Goal: Feedback & Contribution: Contribute content

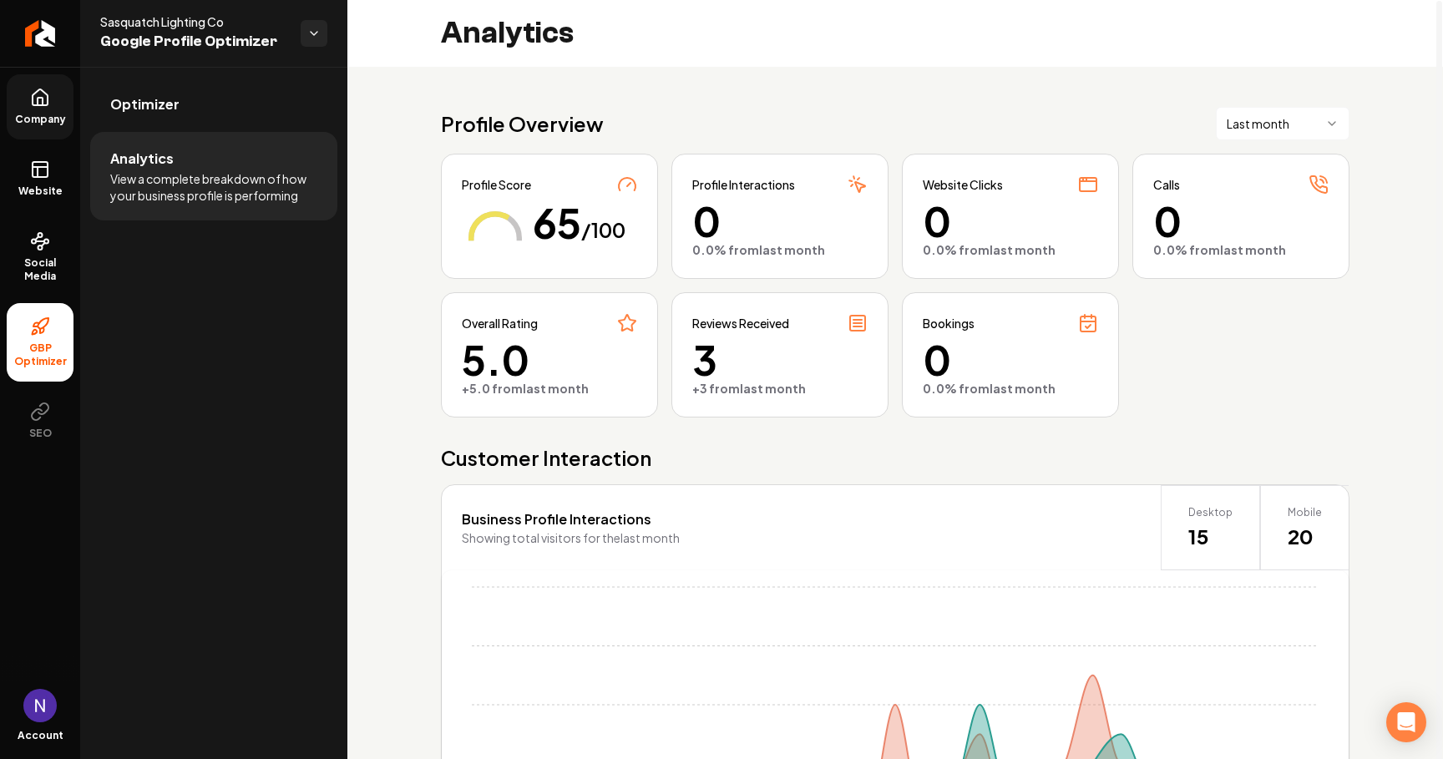
click at [29, 99] on link "Company" at bounding box center [40, 106] width 67 height 65
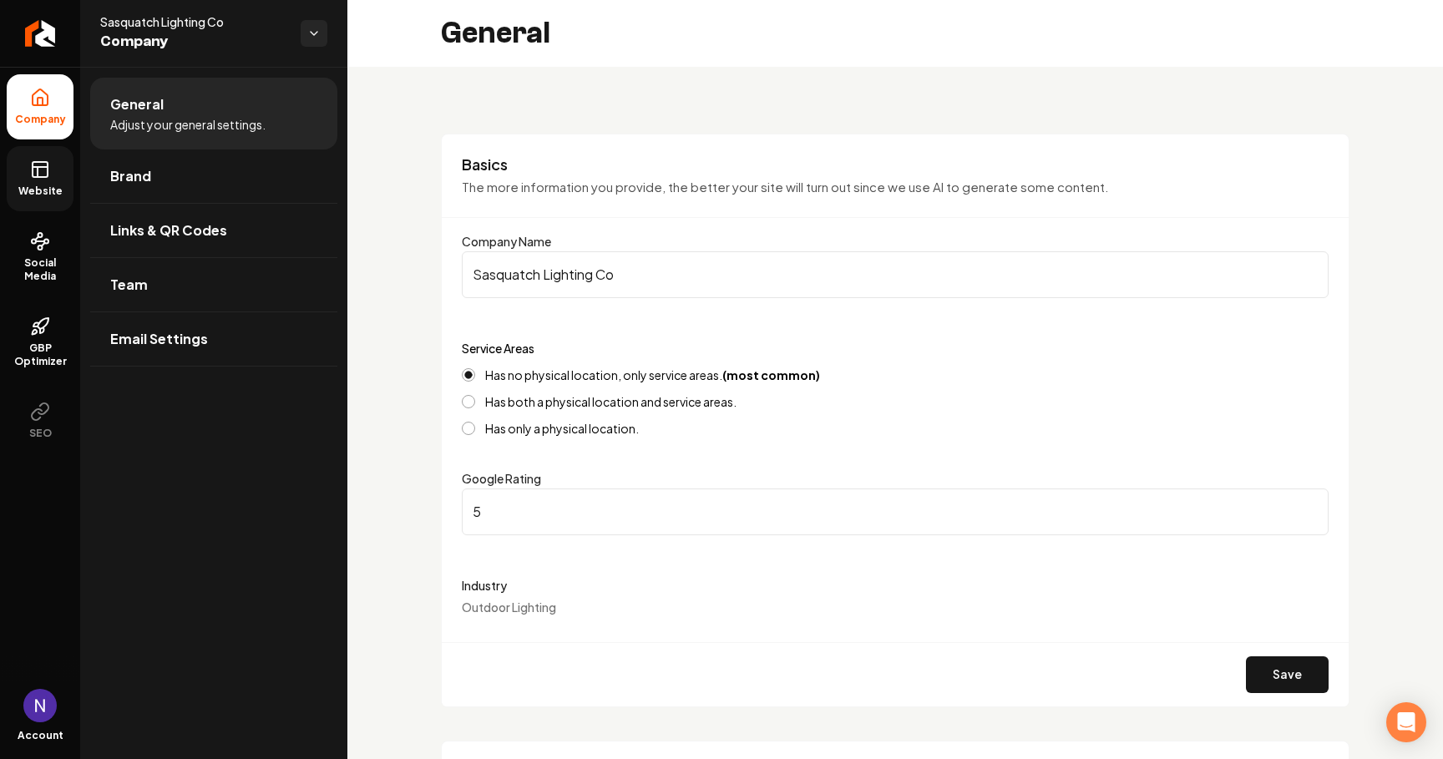
click at [38, 192] on span "Website" at bounding box center [41, 191] width 58 height 13
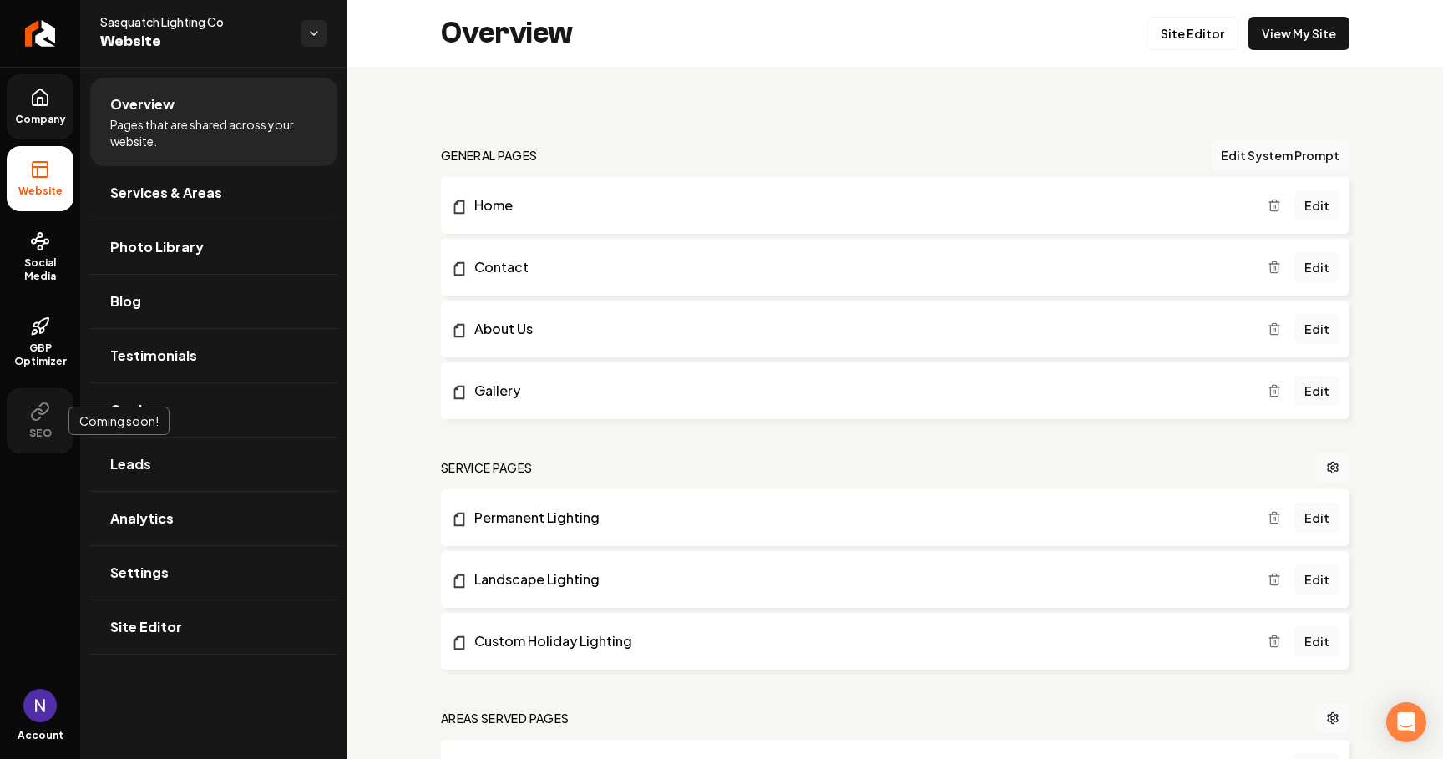
click at [43, 418] on icon at bounding box center [40, 412] width 20 height 20
click at [221, 202] on link "Services & Areas" at bounding box center [213, 192] width 247 height 53
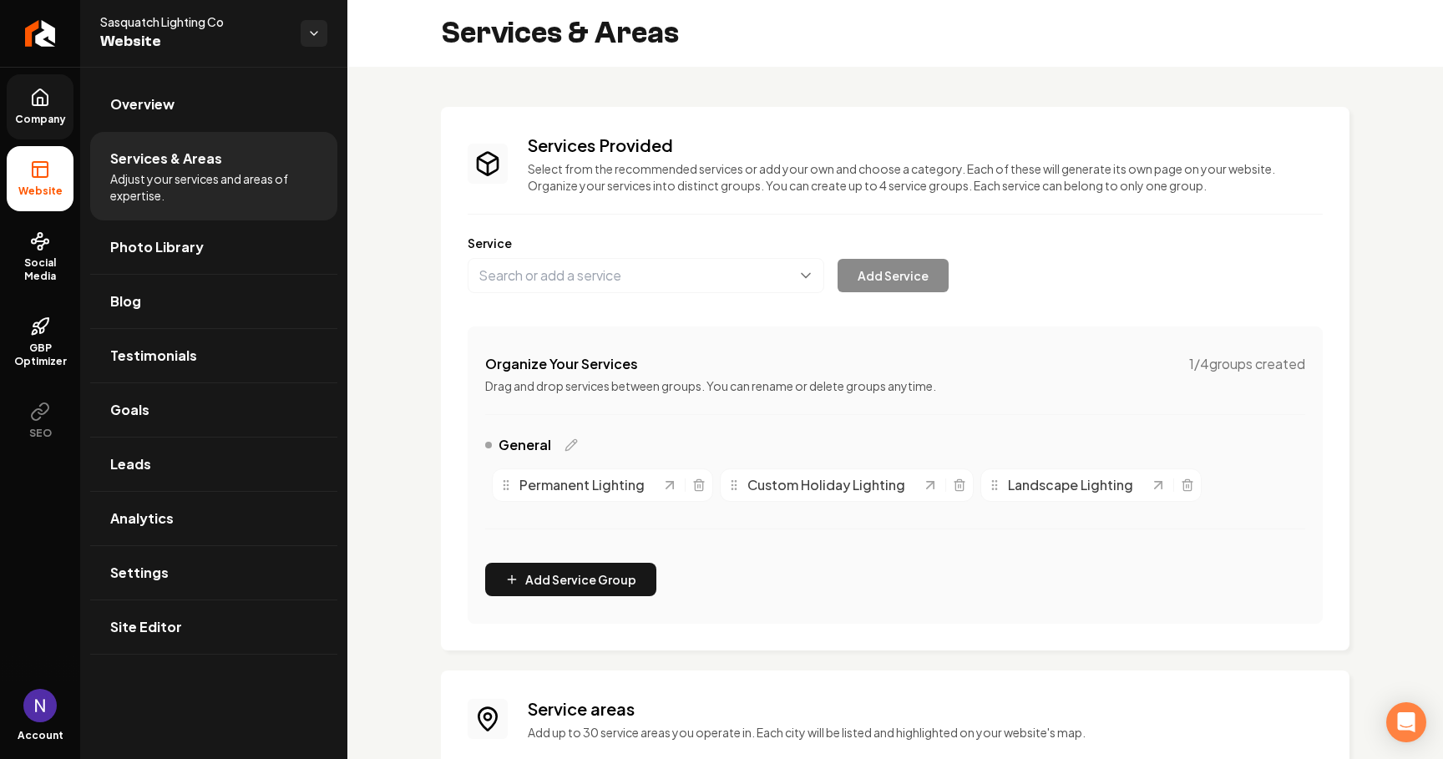
click at [53, 122] on span "Company" at bounding box center [40, 119] width 64 height 13
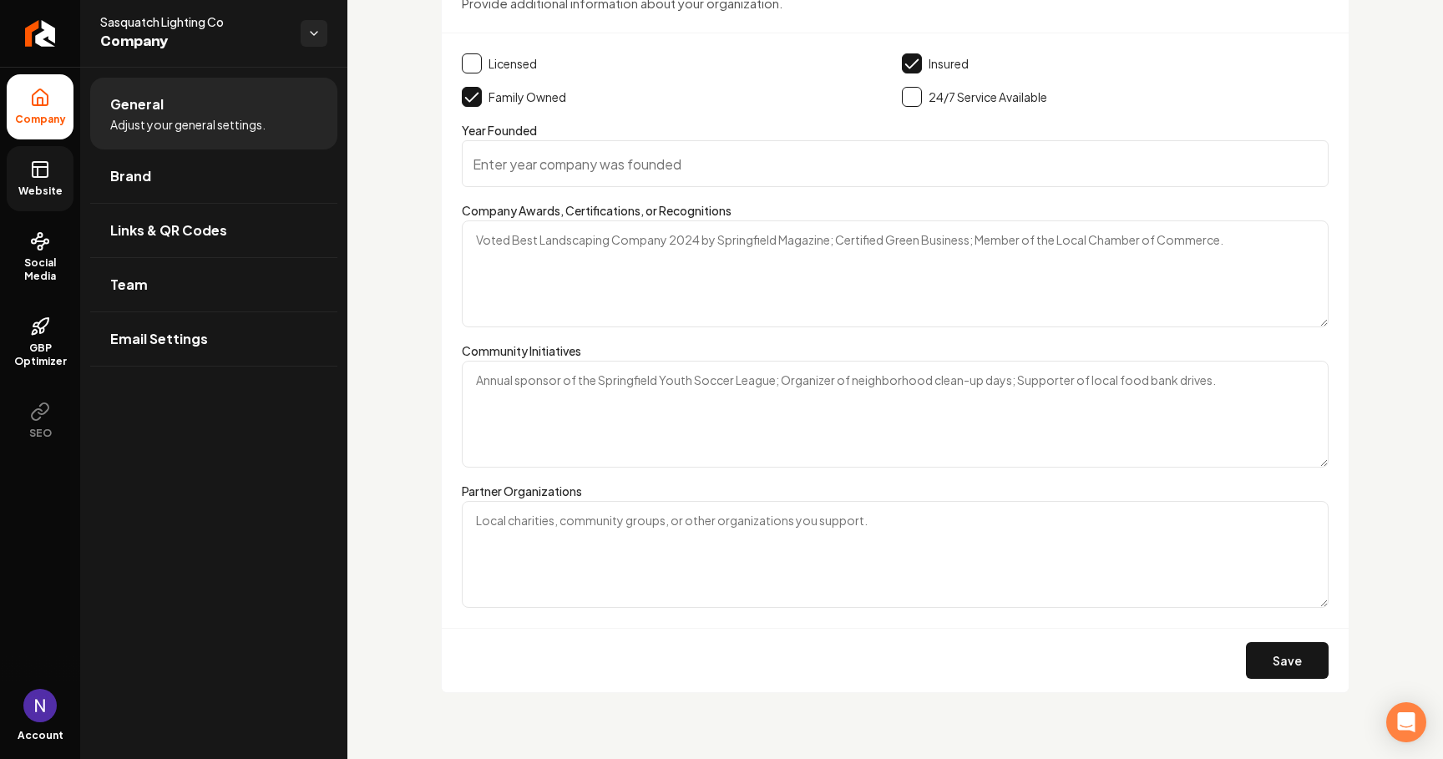
scroll to position [2609, 0]
click at [638, 535] on textarea "Partner Organizations" at bounding box center [895, 555] width 867 height 107
click at [1274, 656] on button "Save" at bounding box center [1287, 661] width 83 height 37
click at [616, 530] on textarea "Isaiah House" at bounding box center [895, 555] width 867 height 107
type textarea "Isaiah House, The Kings Academy, Tri-C Farms"
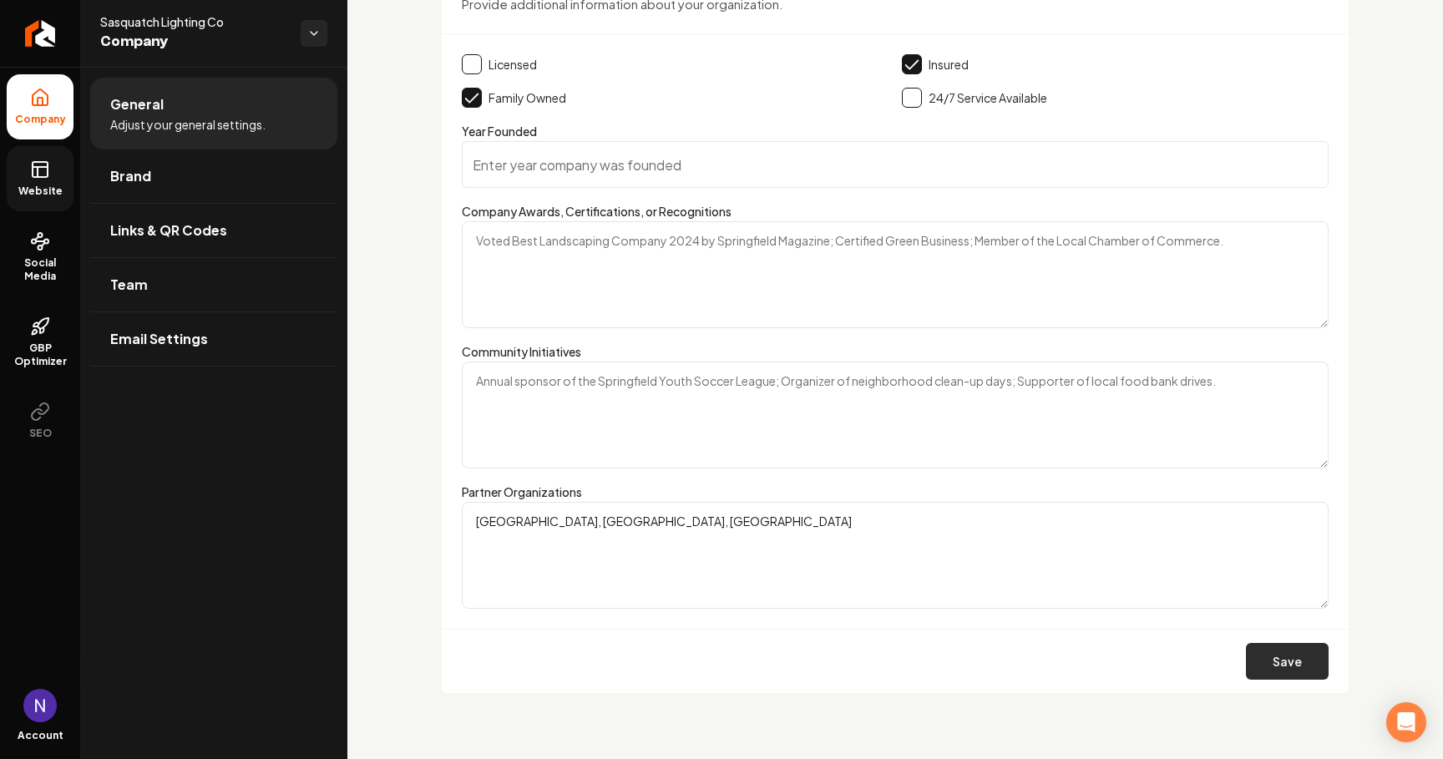
click at [1298, 665] on button "Save" at bounding box center [1287, 661] width 83 height 37
click at [42, 253] on link "Social Media" at bounding box center [40, 257] width 67 height 79
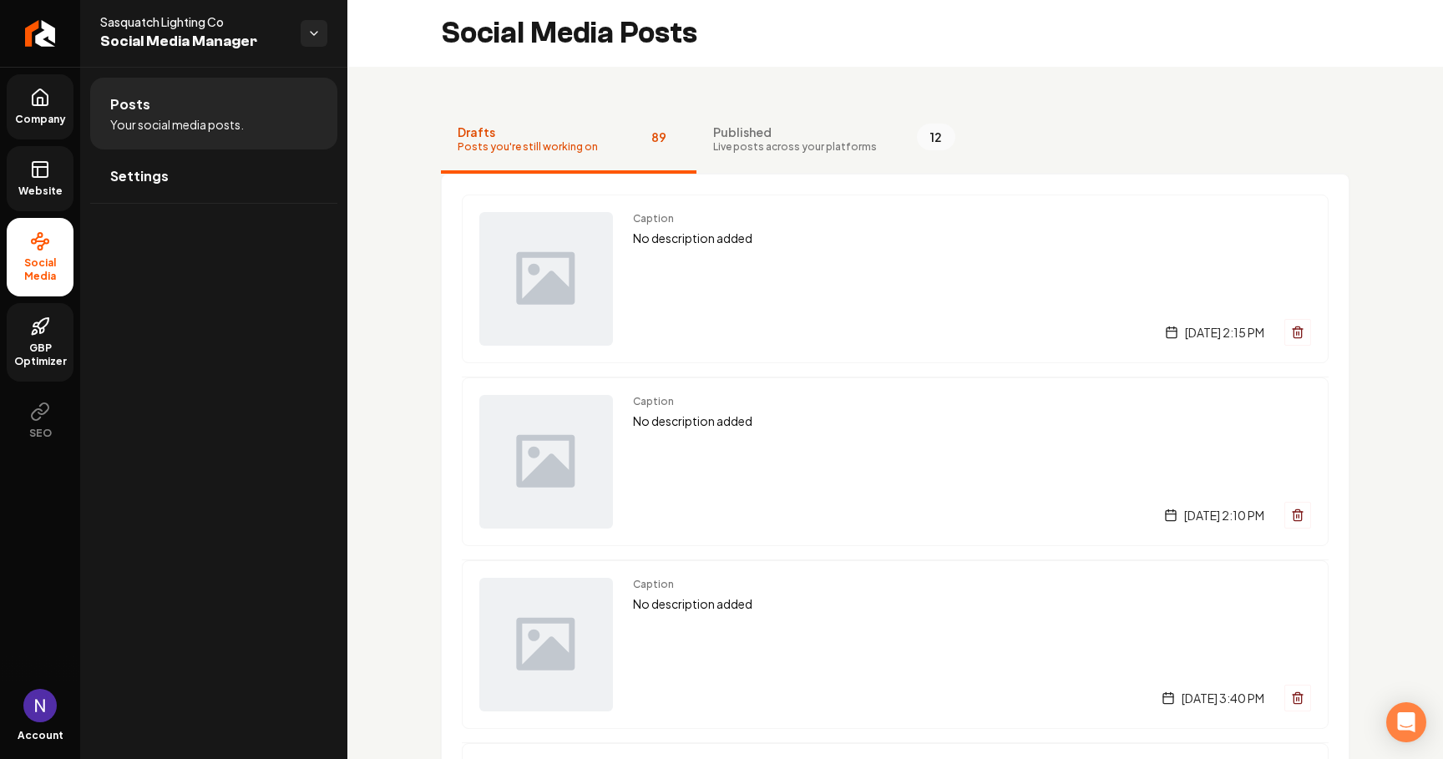
click at [25, 339] on link "GBP Optimizer" at bounding box center [40, 342] width 67 height 79
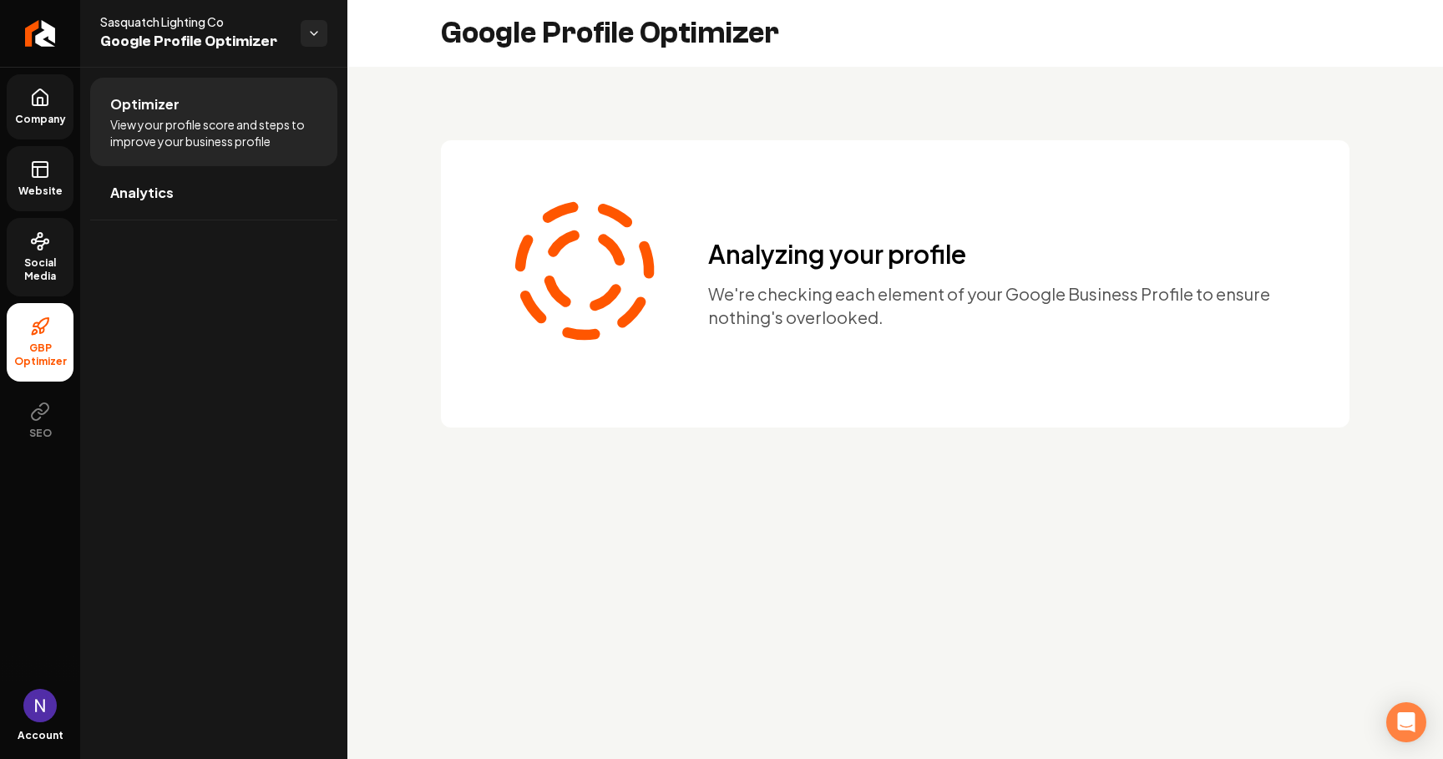
click at [48, 263] on span "Social Media" at bounding box center [40, 269] width 67 height 27
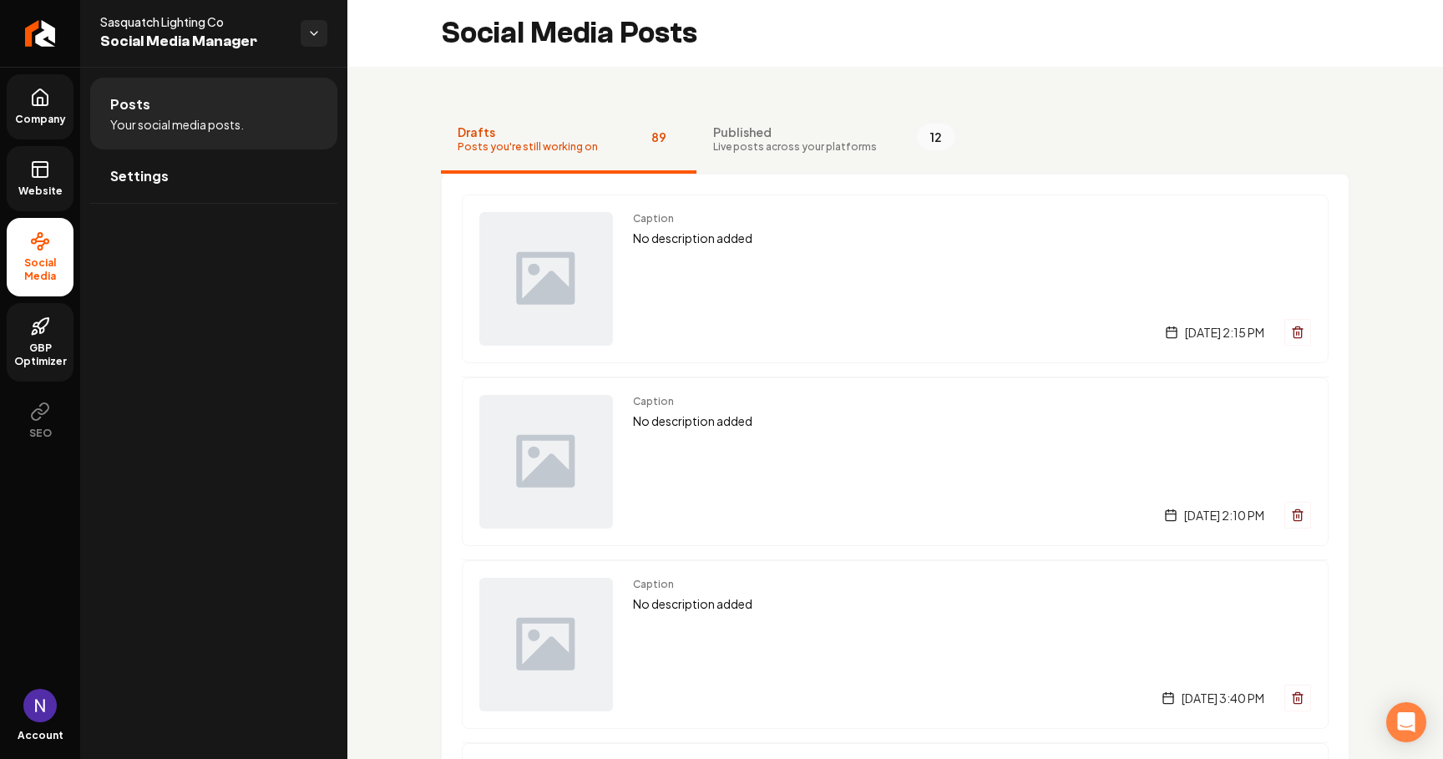
click at [52, 183] on link "Website" at bounding box center [40, 178] width 67 height 65
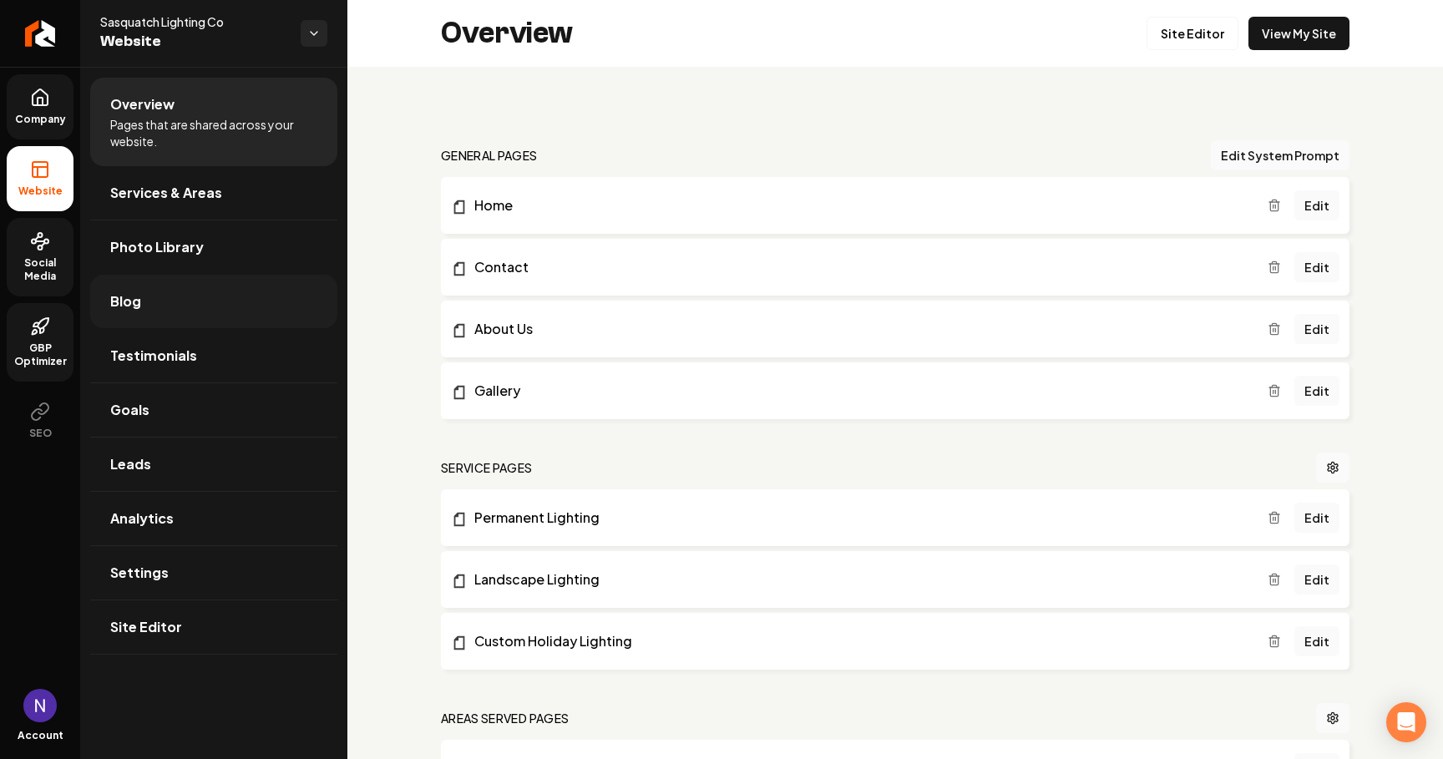
click at [174, 304] on link "Blog" at bounding box center [213, 301] width 247 height 53
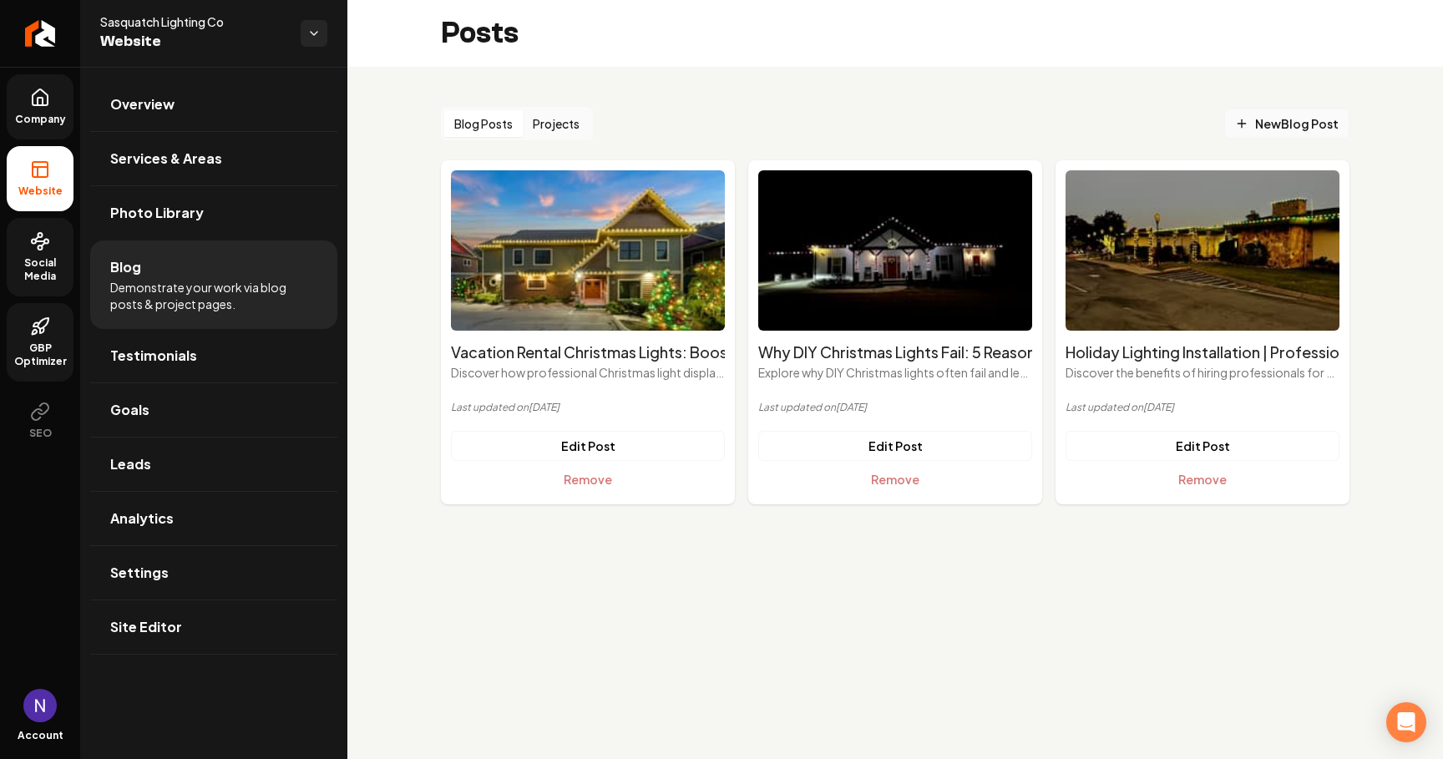
click at [1308, 111] on link "New Blog Post" at bounding box center [1287, 124] width 125 height 30
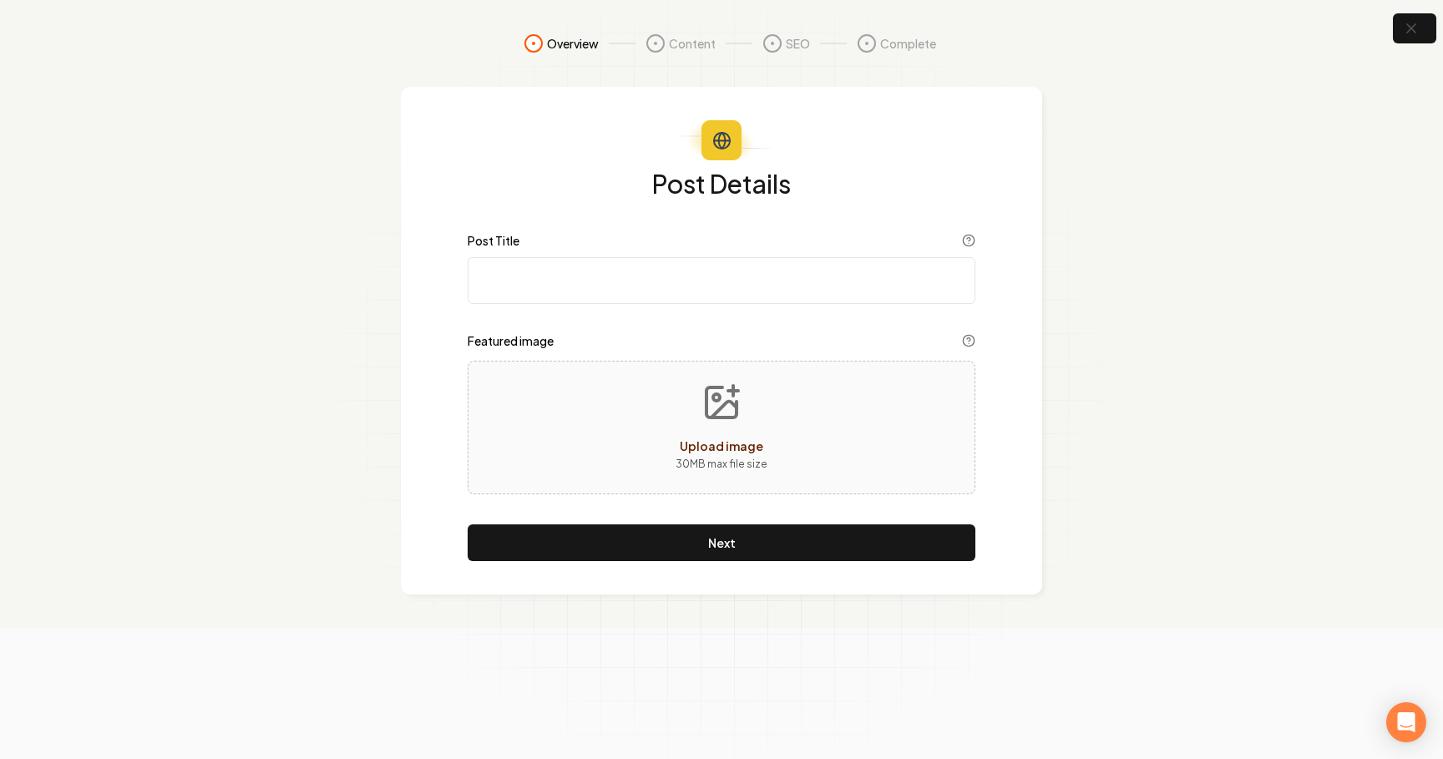
click at [680, 278] on input "Post Title" at bounding box center [722, 280] width 508 height 47
paste input "Professional Christmas Light Installation in Knoxville: Transform Your Home int…"
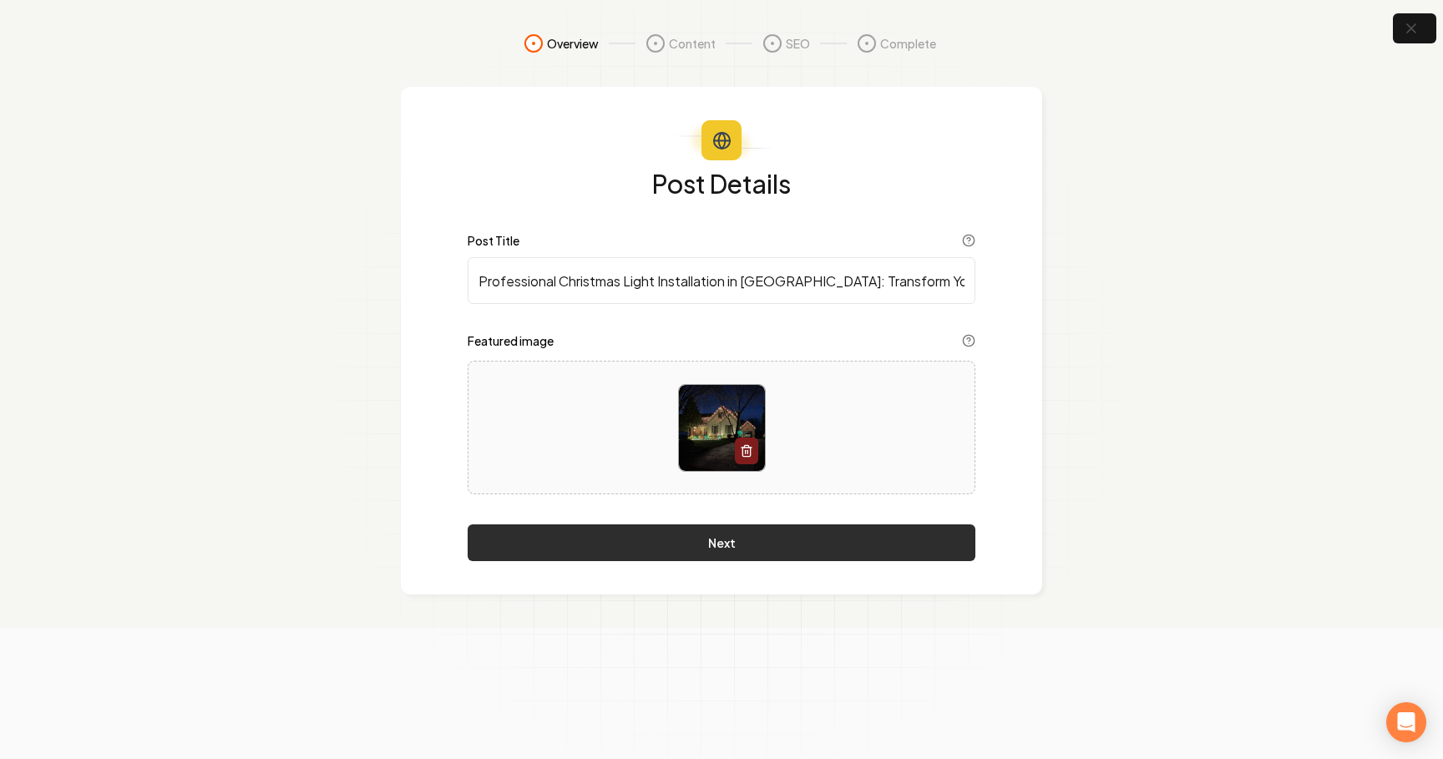
type input "Professional Christmas Light Installation in Knoxville: Transform Your Home int…"
click at [725, 551] on button "Next" at bounding box center [722, 543] width 508 height 37
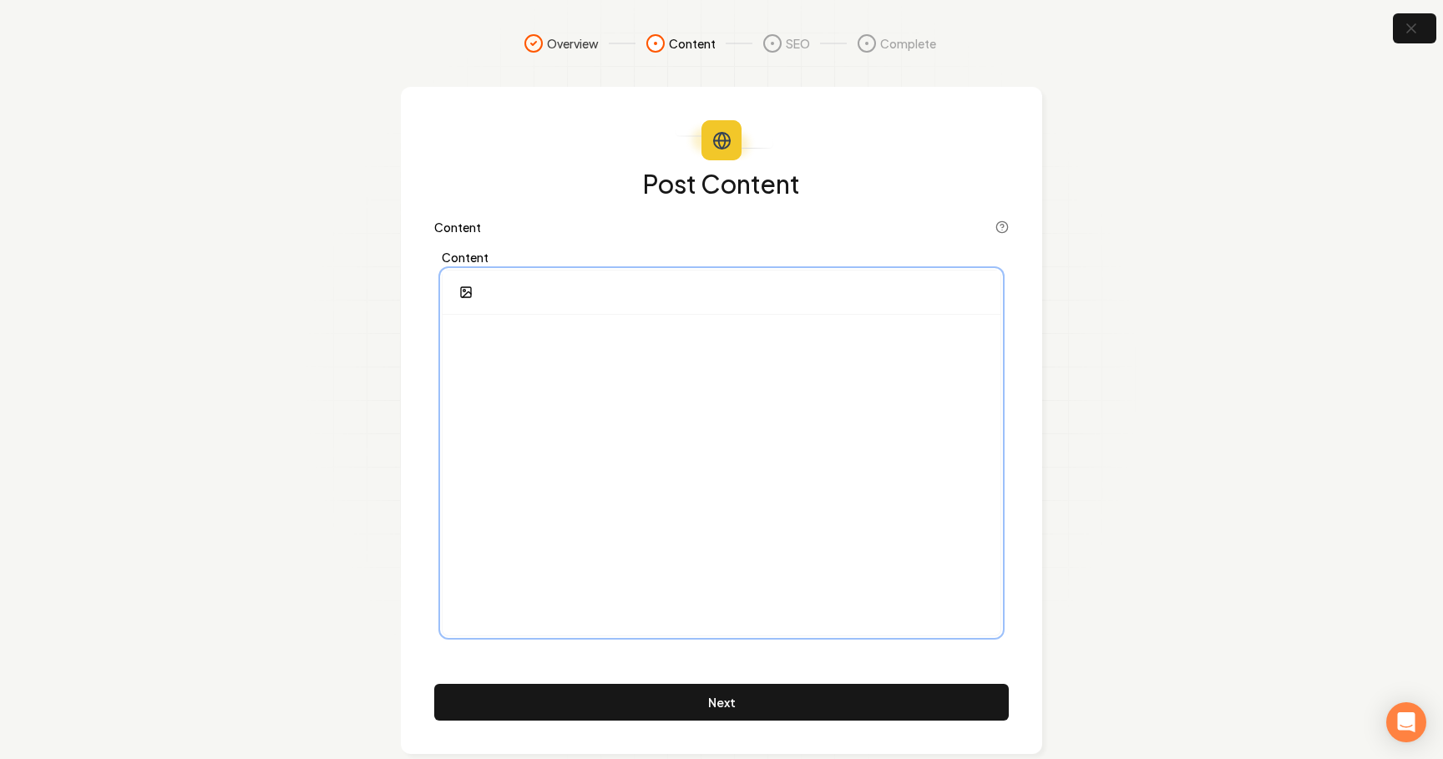
click at [641, 386] on div at bounding box center [722, 475] width 558 height 321
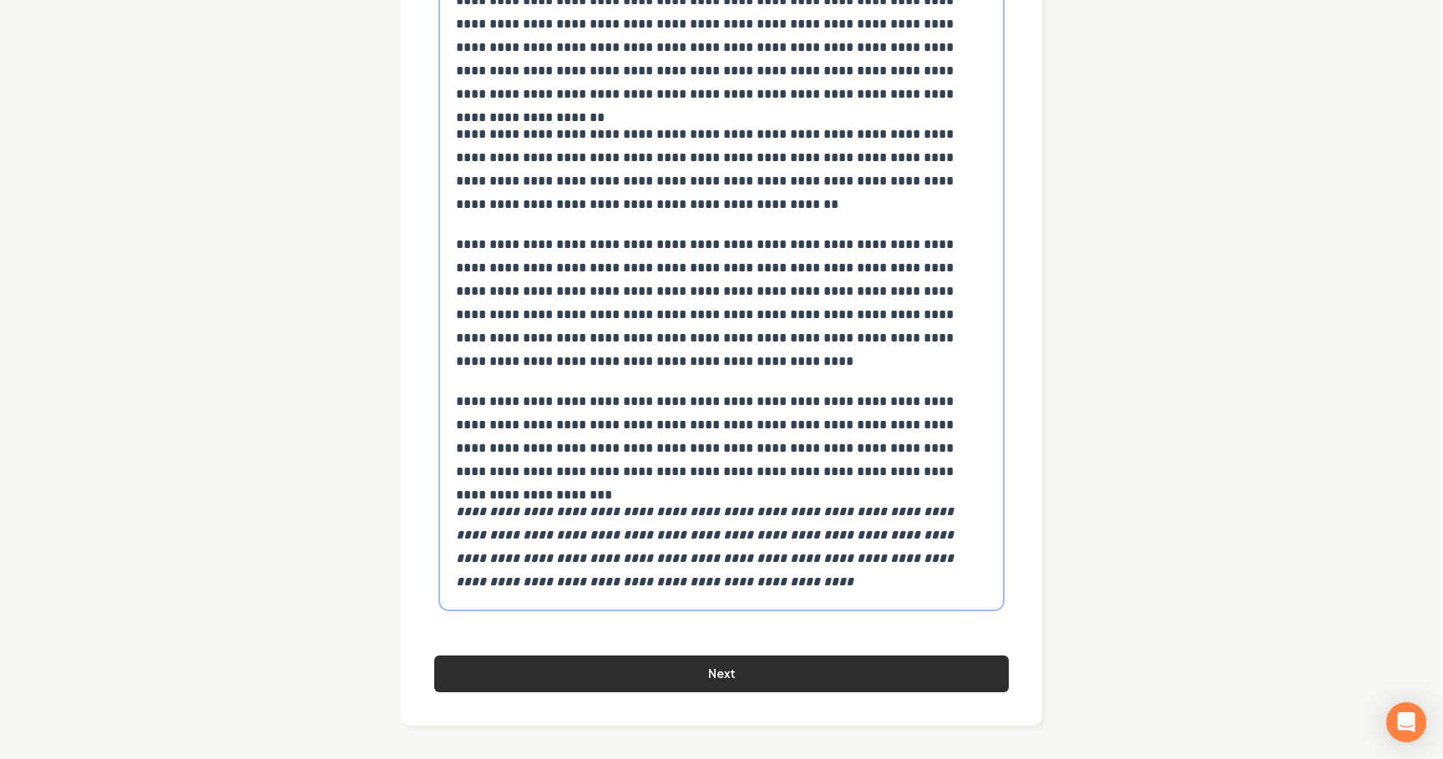
scroll to position [7816, 0]
click at [662, 674] on button "Next" at bounding box center [721, 674] width 575 height 37
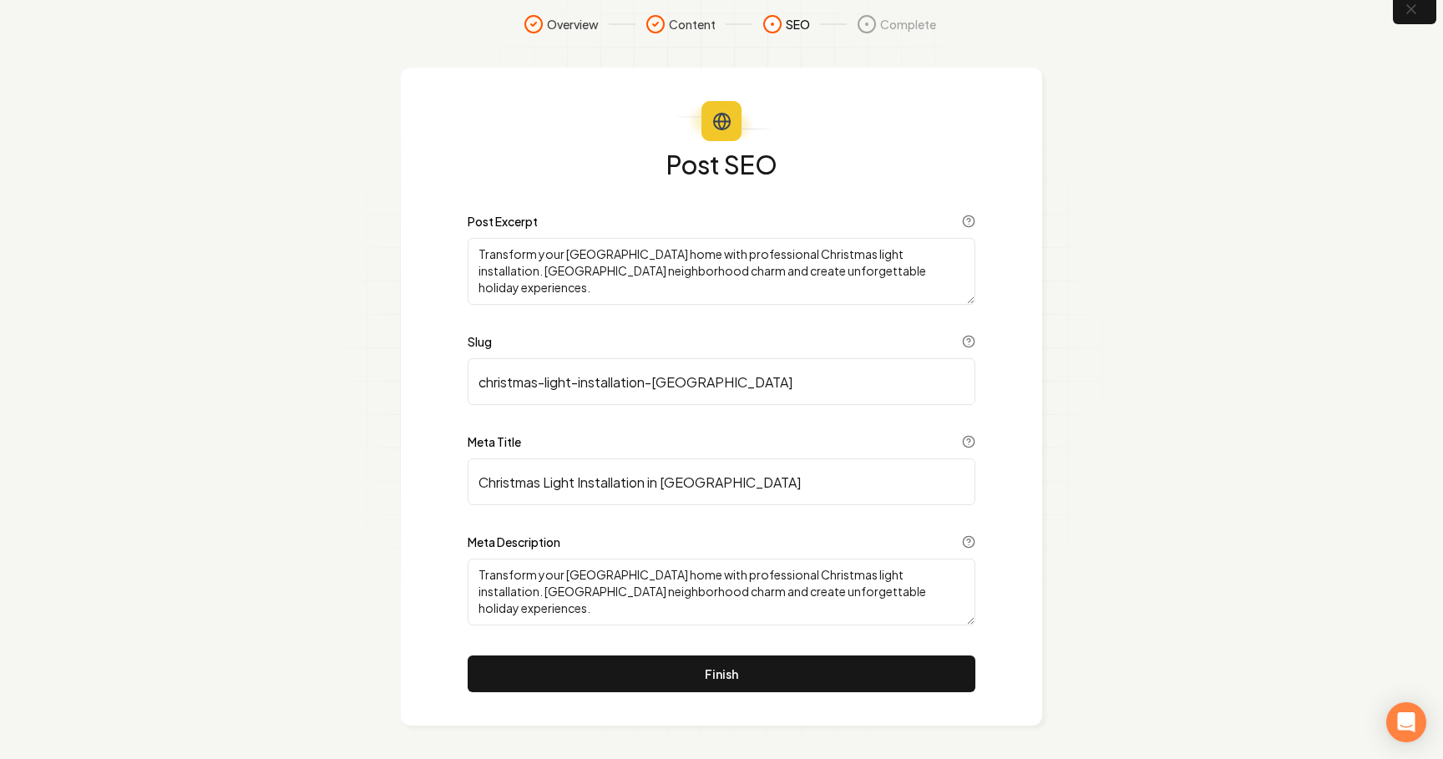
scroll to position [19, 0]
click at [481, 489] on input "Christmas Light Installation in Knoxville" at bounding box center [722, 482] width 508 height 47
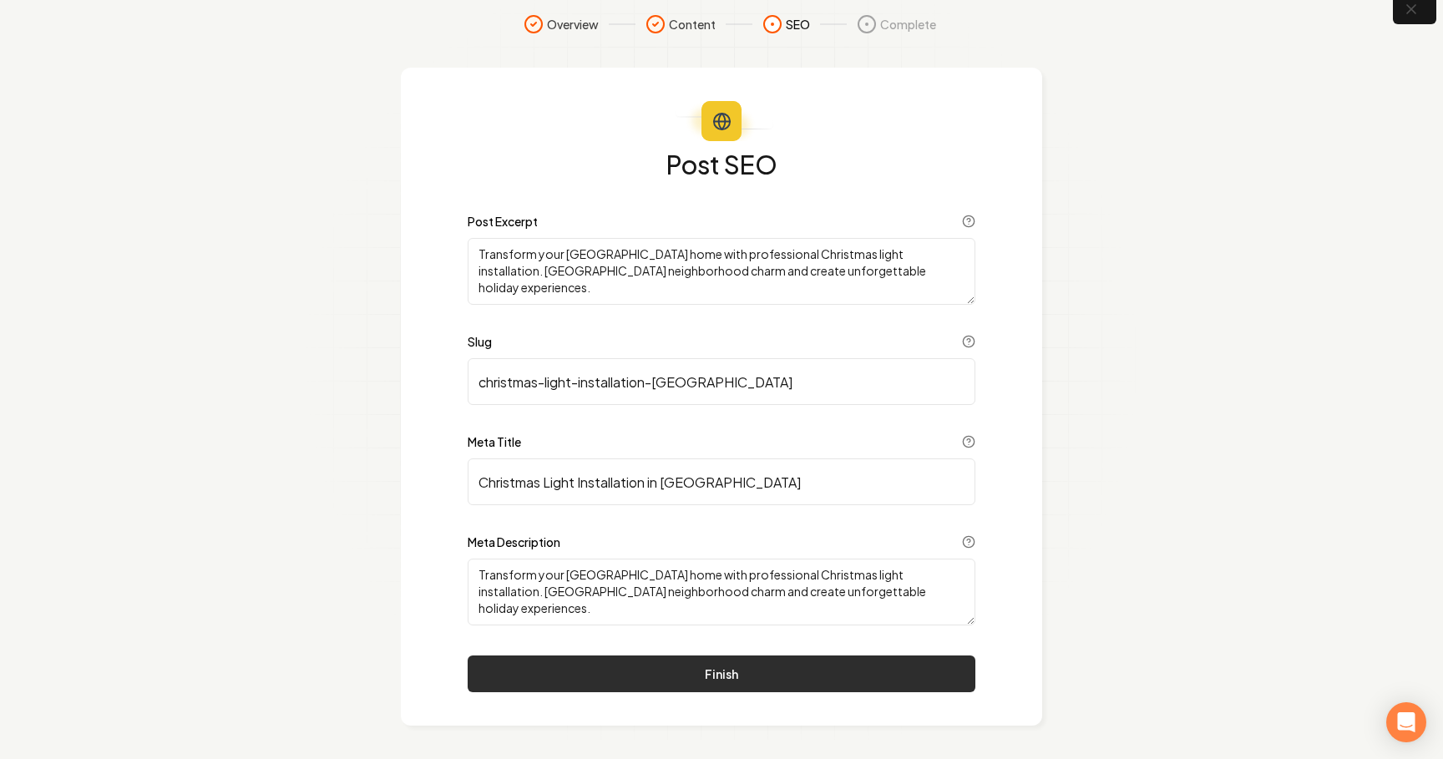
click at [615, 677] on button "Finish" at bounding box center [722, 674] width 508 height 37
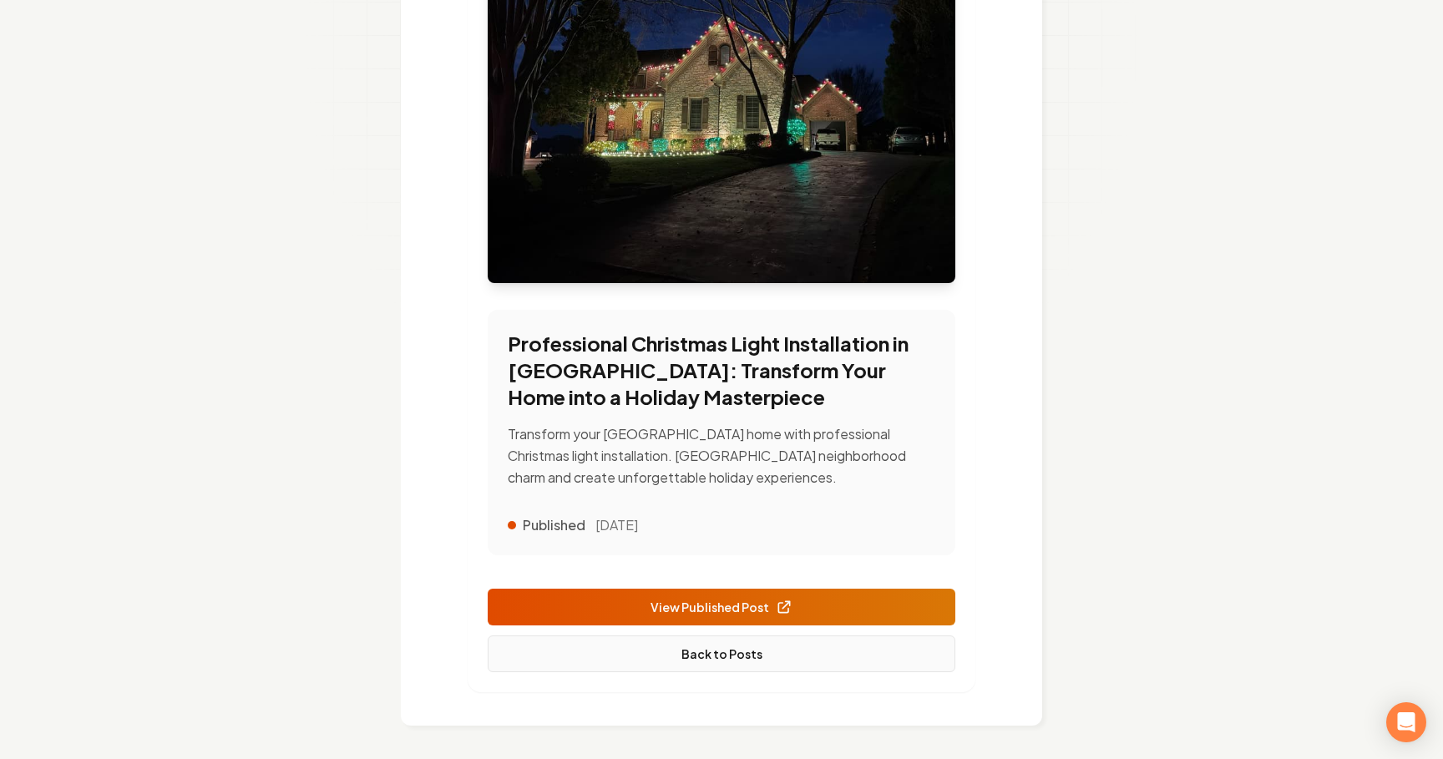
scroll to position [332, 0]
click at [733, 658] on link "Back to Posts" at bounding box center [722, 654] width 468 height 37
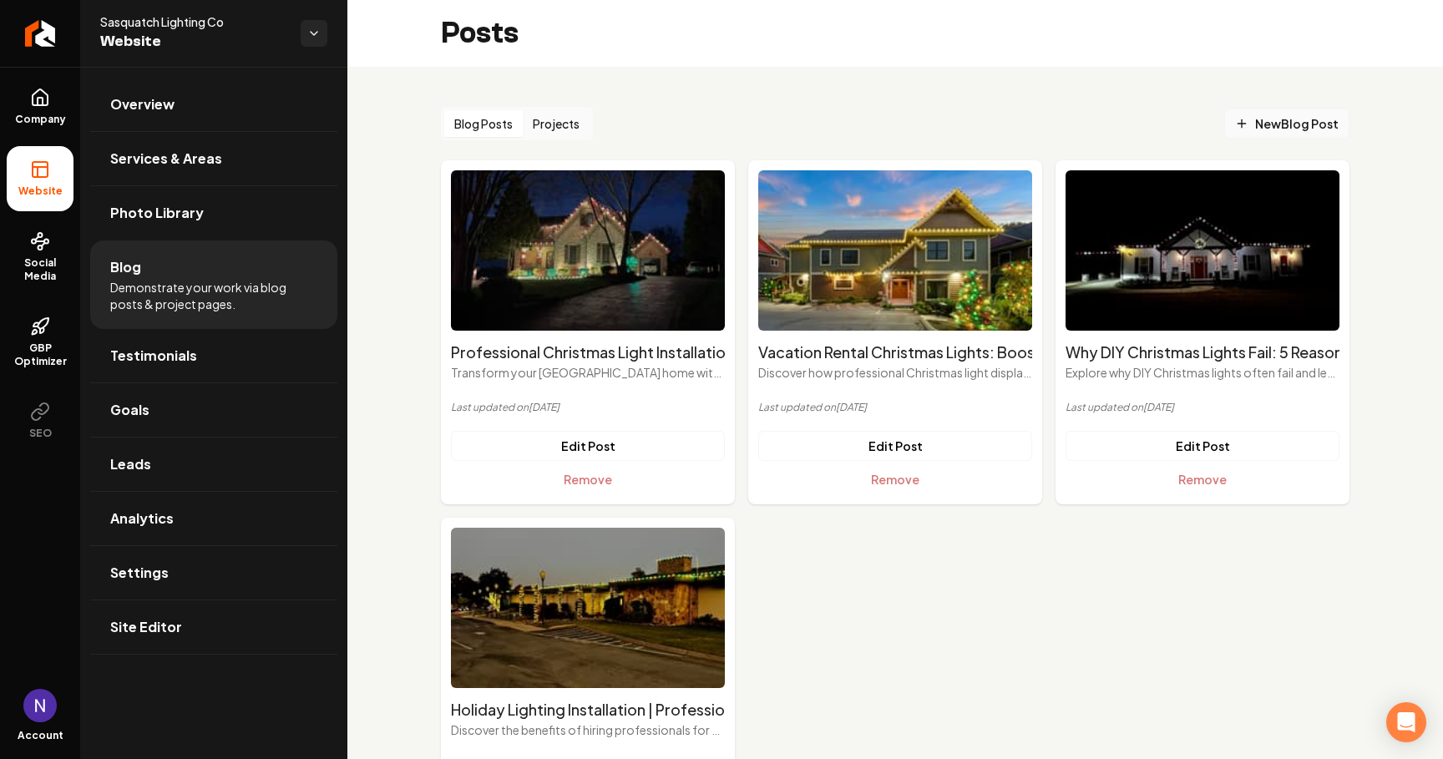
click at [1293, 119] on span "New Blog Post" at bounding box center [1287, 124] width 104 height 18
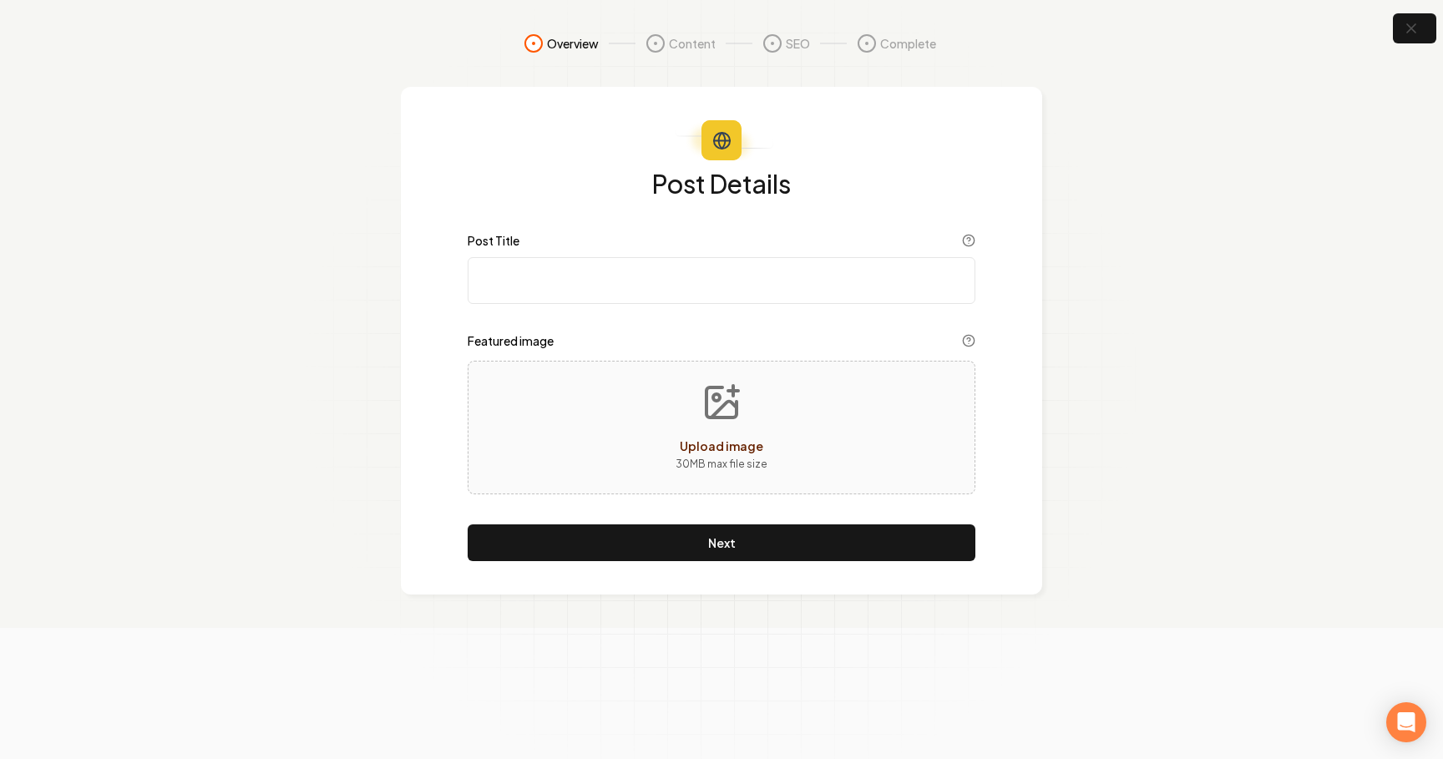
click at [703, 285] on input "Post Title" at bounding box center [722, 280] width 508 height 47
paste input "Professional Christmas Light Installation in Maryville: Gateway to the Smokies …"
type input "Professional Christmas Light Installation in Maryville: Gateway to the Smokies …"
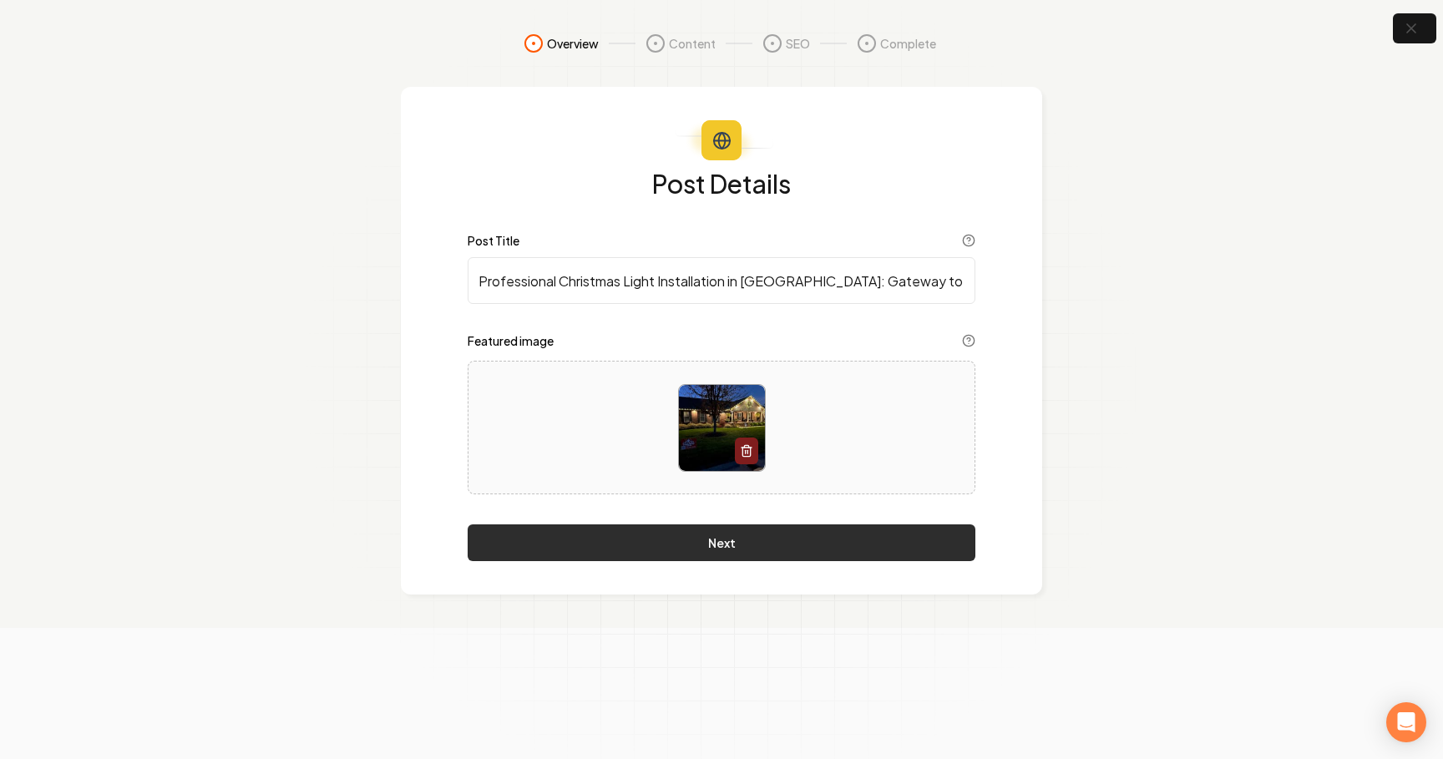
click at [722, 542] on button "Next" at bounding box center [722, 543] width 508 height 37
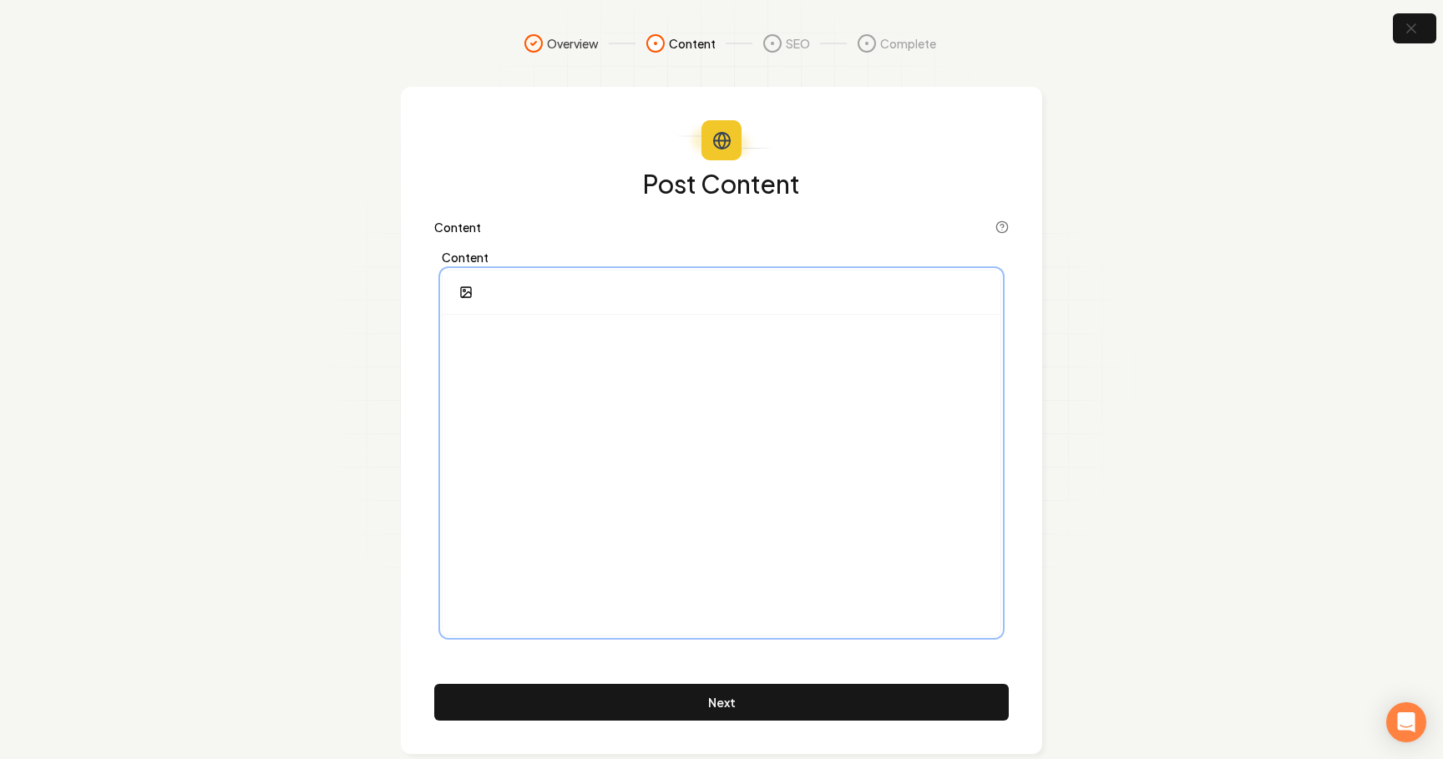
click at [676, 449] on div at bounding box center [722, 475] width 558 height 321
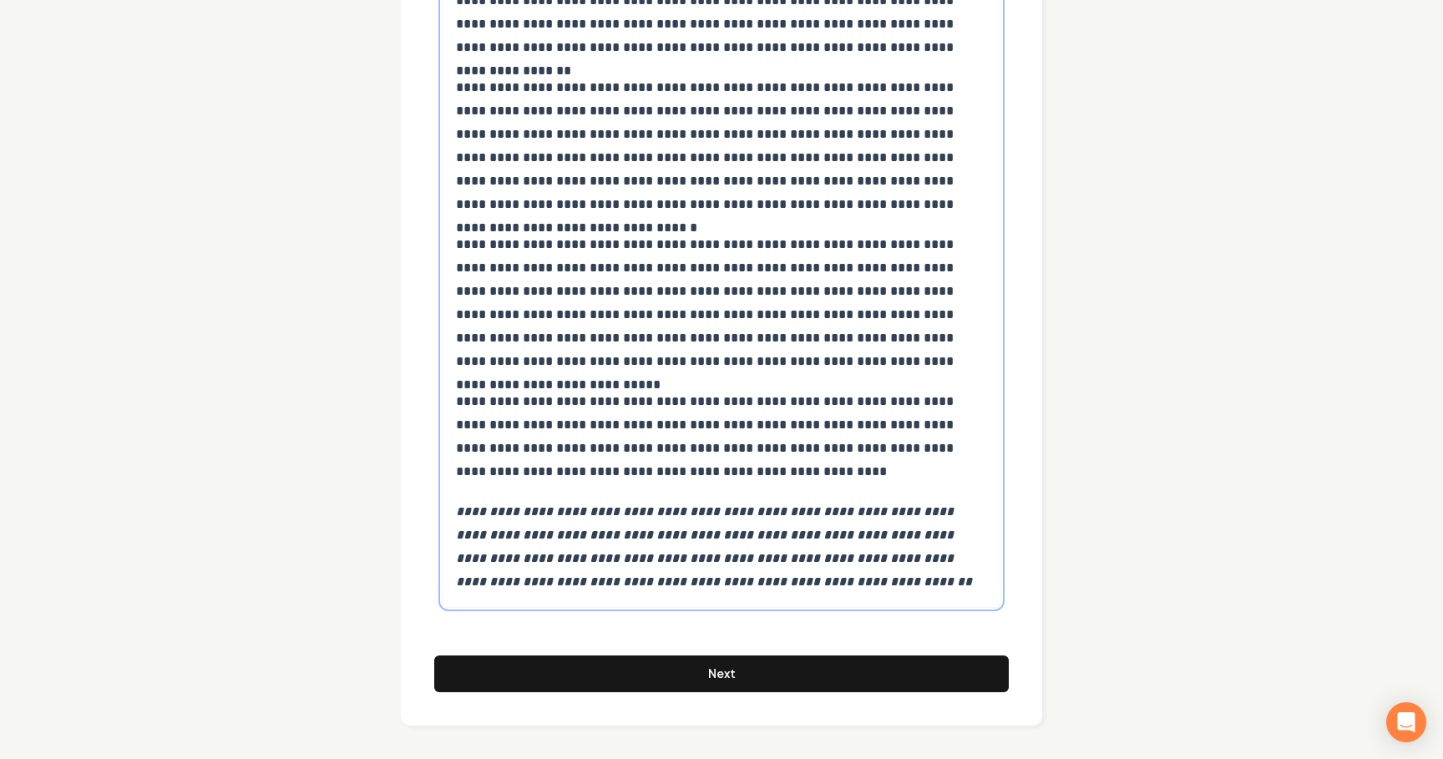
scroll to position [9763, 0]
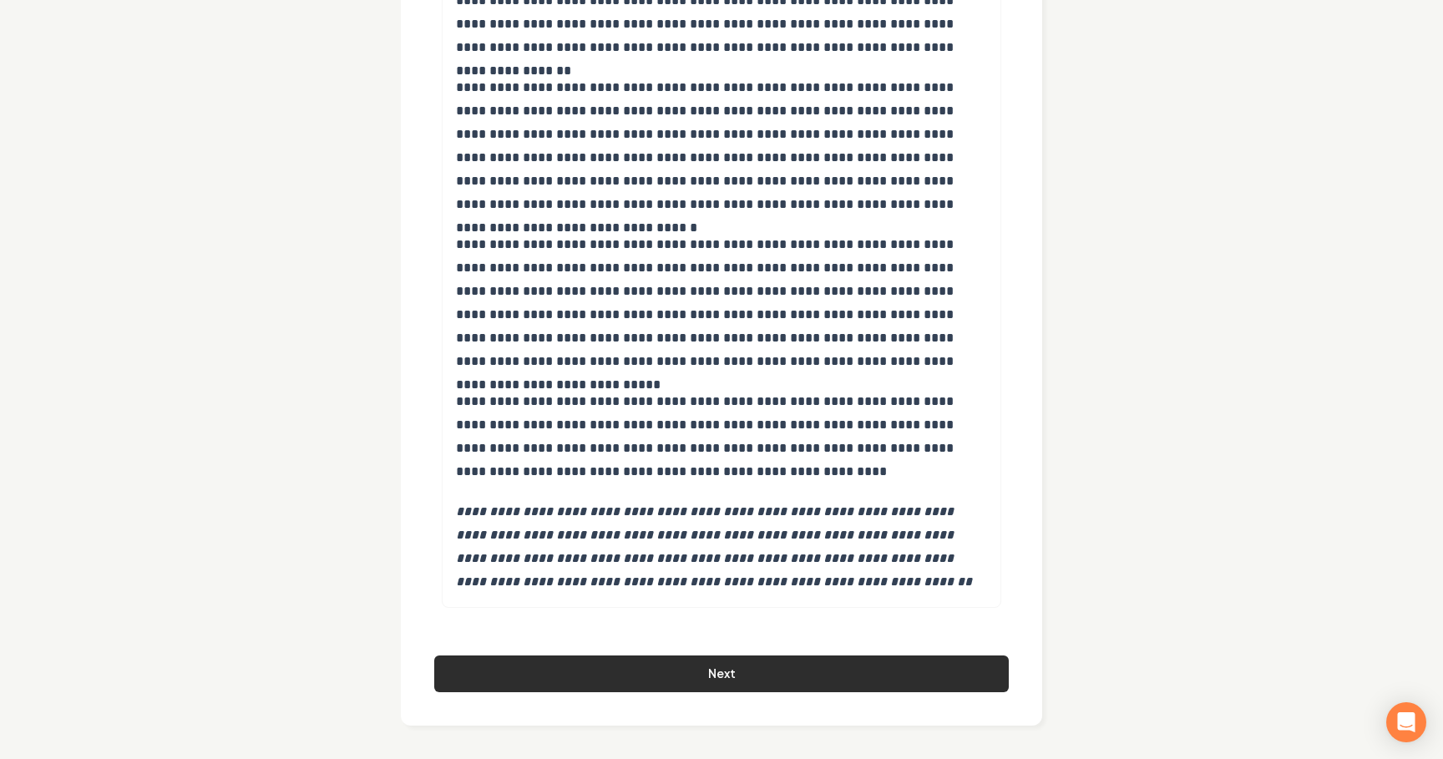
click at [677, 676] on button "Next" at bounding box center [721, 674] width 575 height 37
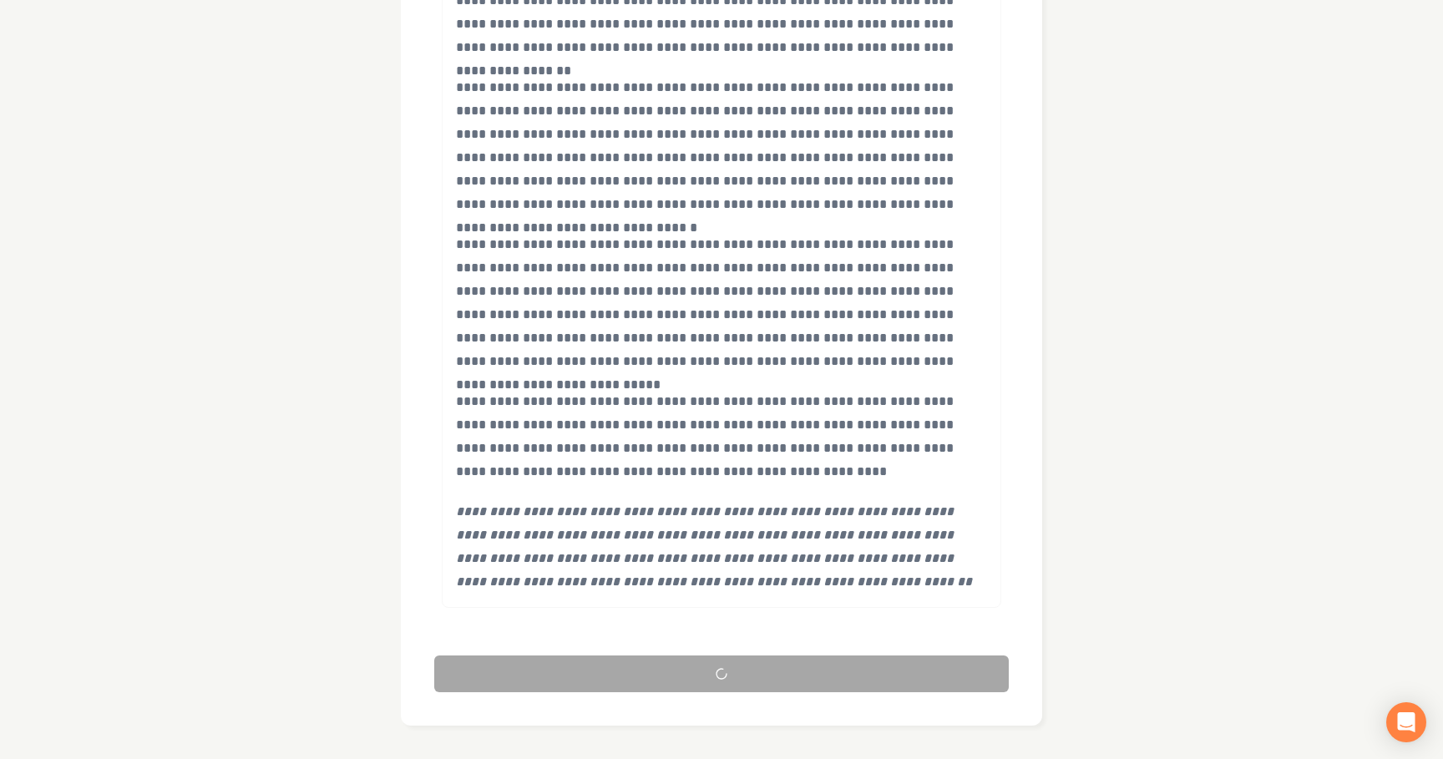
scroll to position [19, 0]
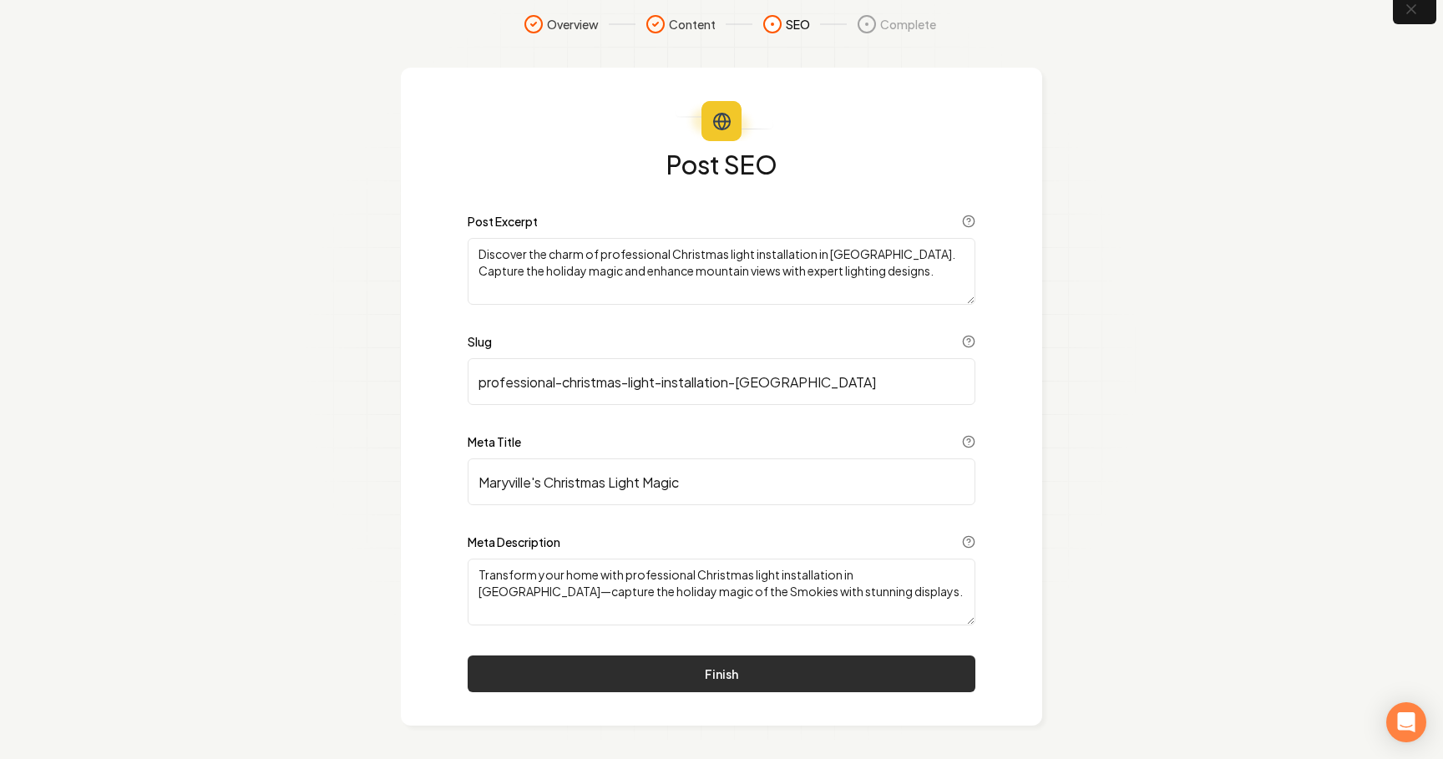
click at [667, 671] on button "Finish" at bounding box center [722, 674] width 508 height 37
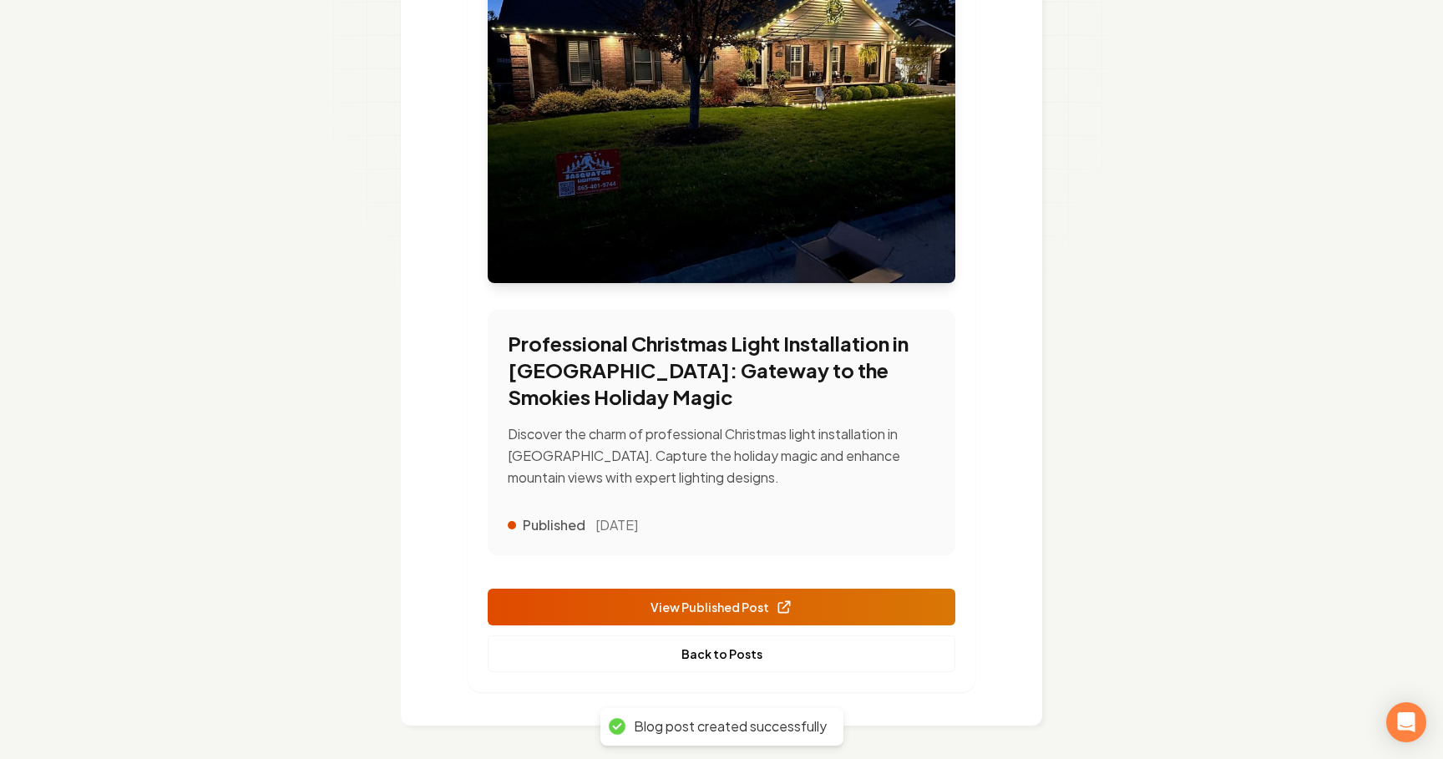
scroll to position [332, 0]
click at [714, 649] on link "Back to Posts" at bounding box center [722, 654] width 468 height 37
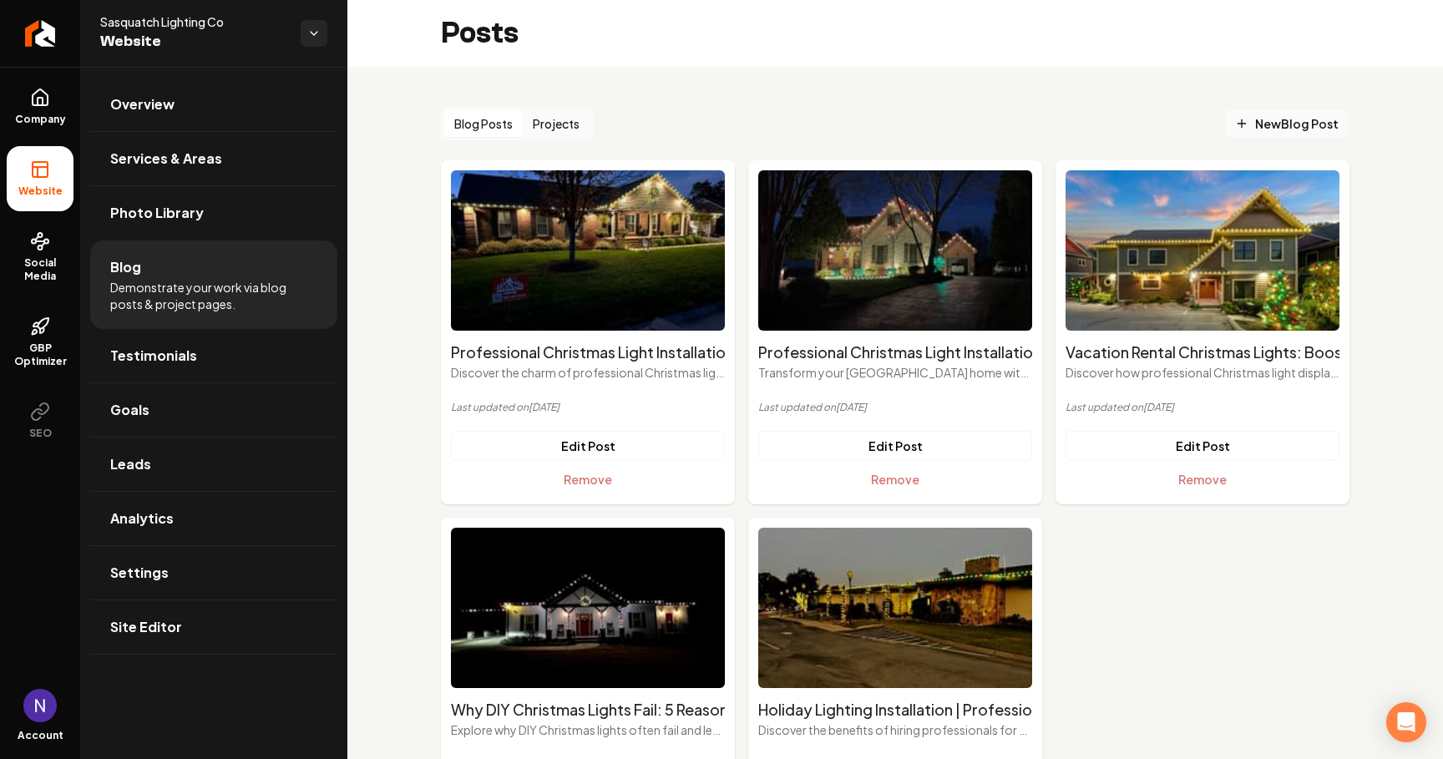
click at [1280, 129] on span "New Blog Post" at bounding box center [1287, 124] width 104 height 18
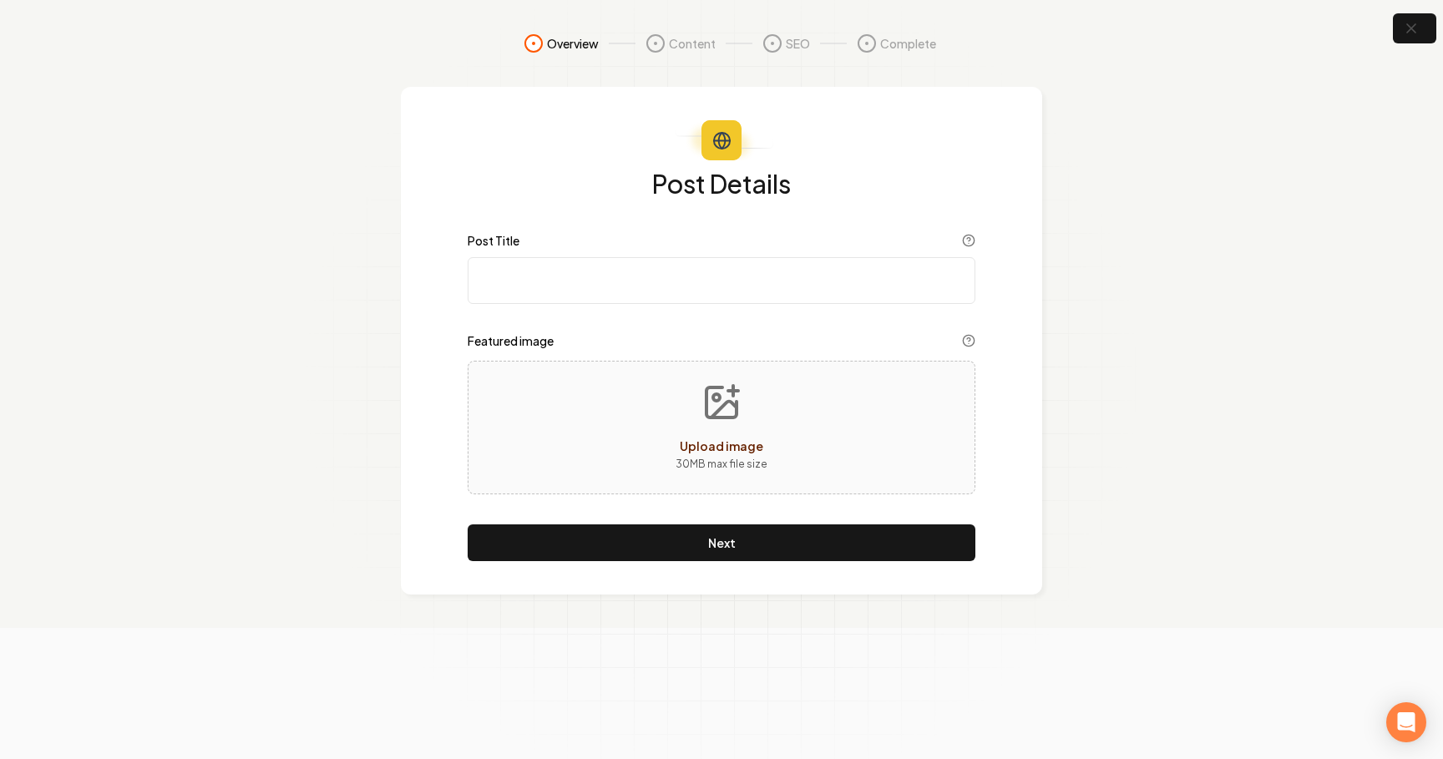
click at [667, 287] on input "Post Title" at bounding box center [722, 280] width 508 height 47
paste input "Professional Christmas Light Installation in Alcoa: Where Industrial Heritage M…"
type input "Professional Christmas Light Installation in Alcoa: Where Industrial Heritage M…"
drag, startPoint x: 695, startPoint y: 401, endPoint x: 585, endPoint y: 319, distance: 137.3
click at [585, 319] on div "Post Details Post Title Professional Christmas Light Installation in Alcoa: Whe…" at bounding box center [722, 365] width 508 height 391
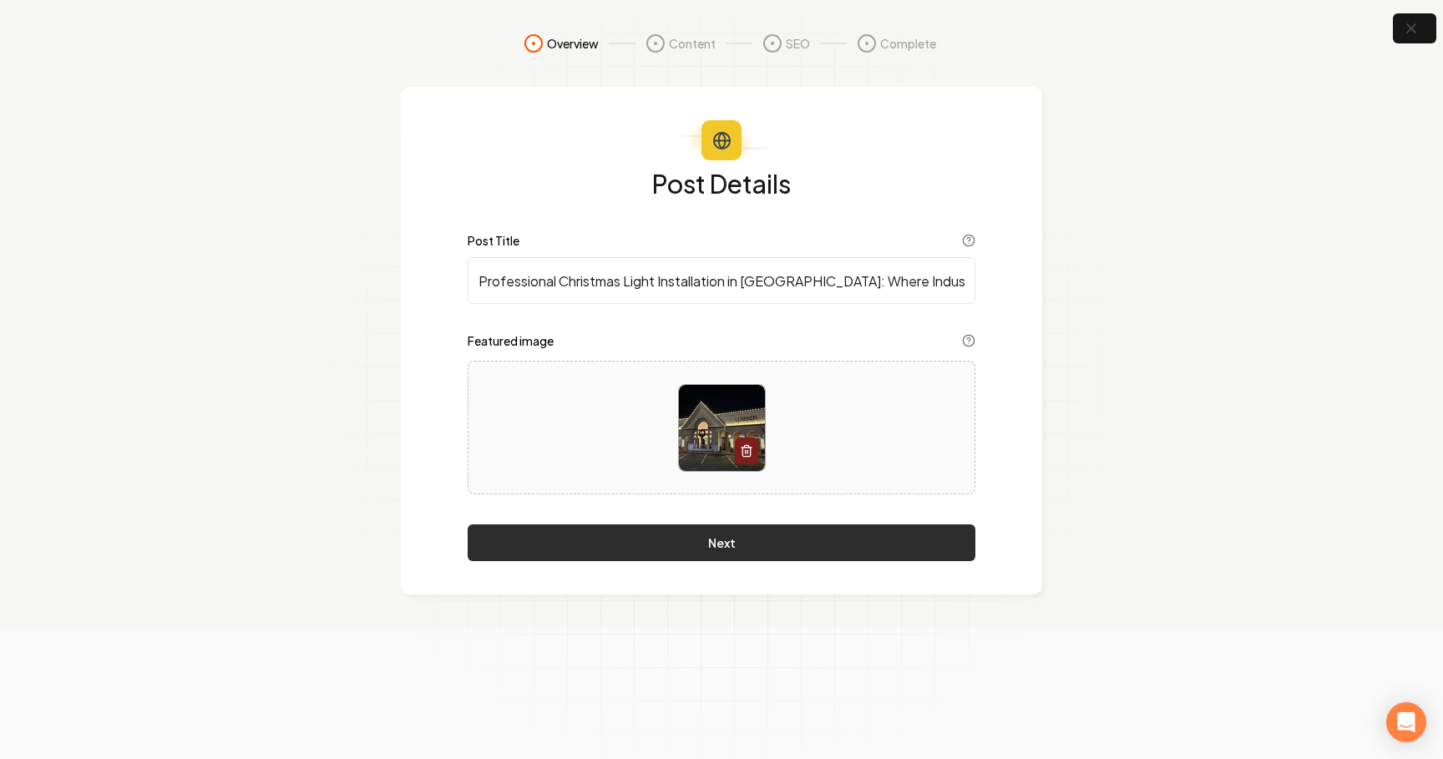
click at [716, 548] on button "Next" at bounding box center [722, 543] width 508 height 37
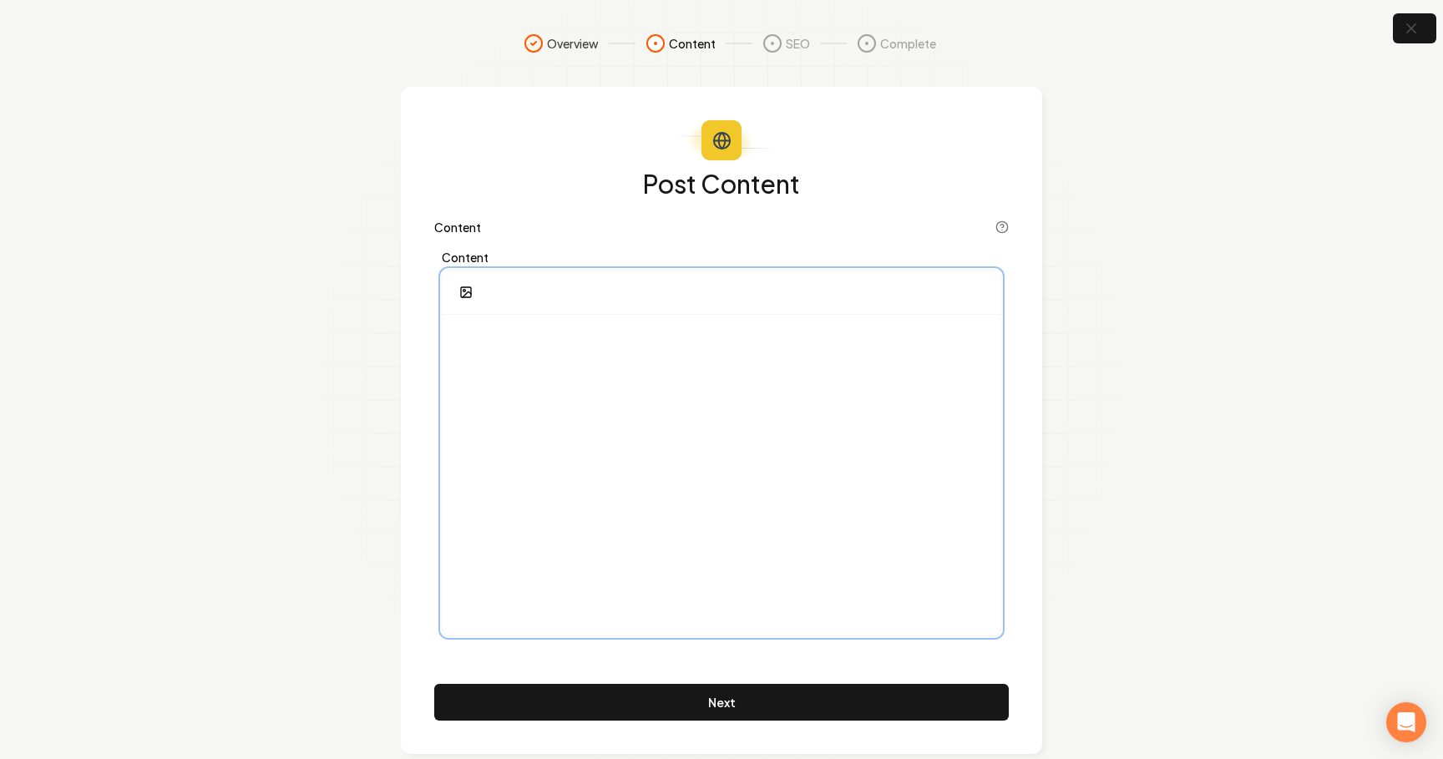
click at [800, 403] on div at bounding box center [722, 475] width 558 height 321
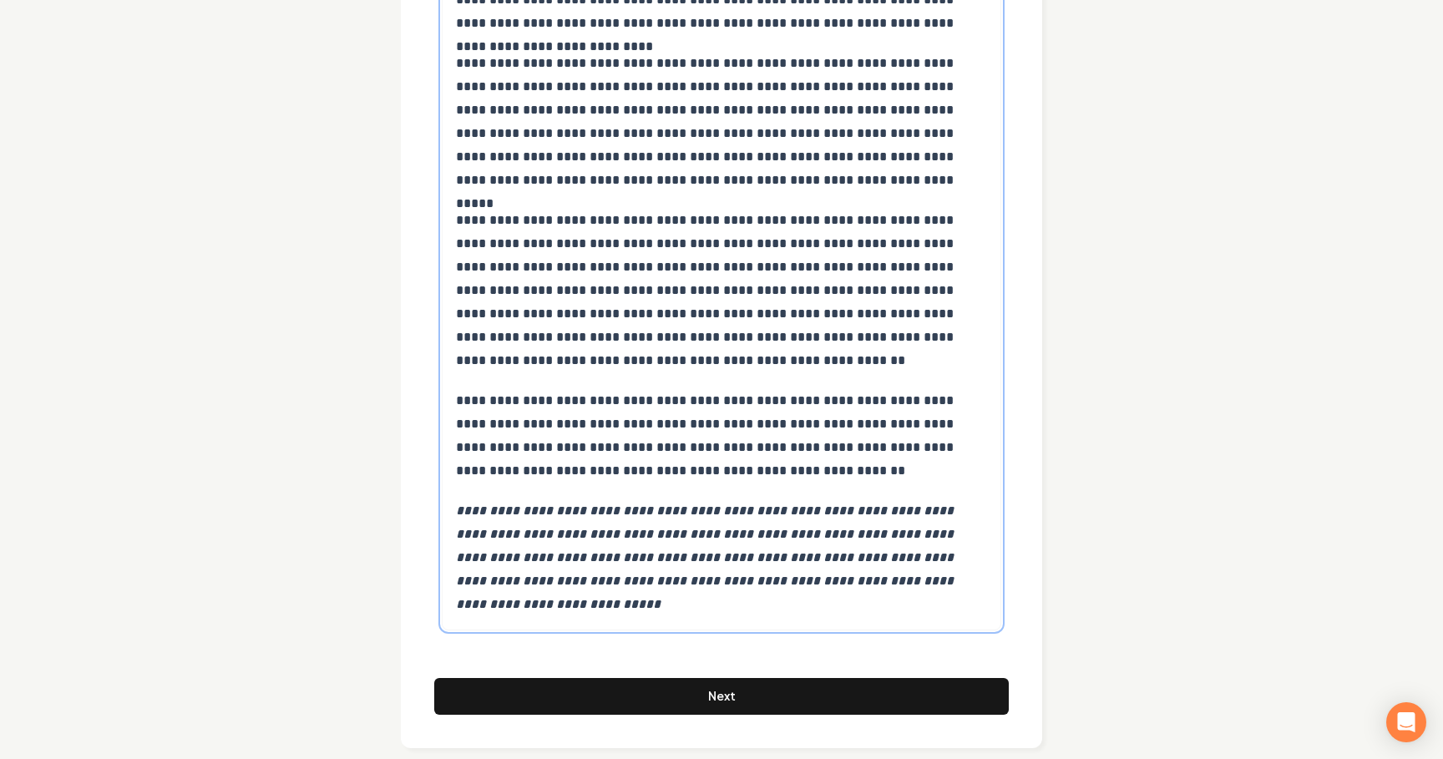
scroll to position [9623, 0]
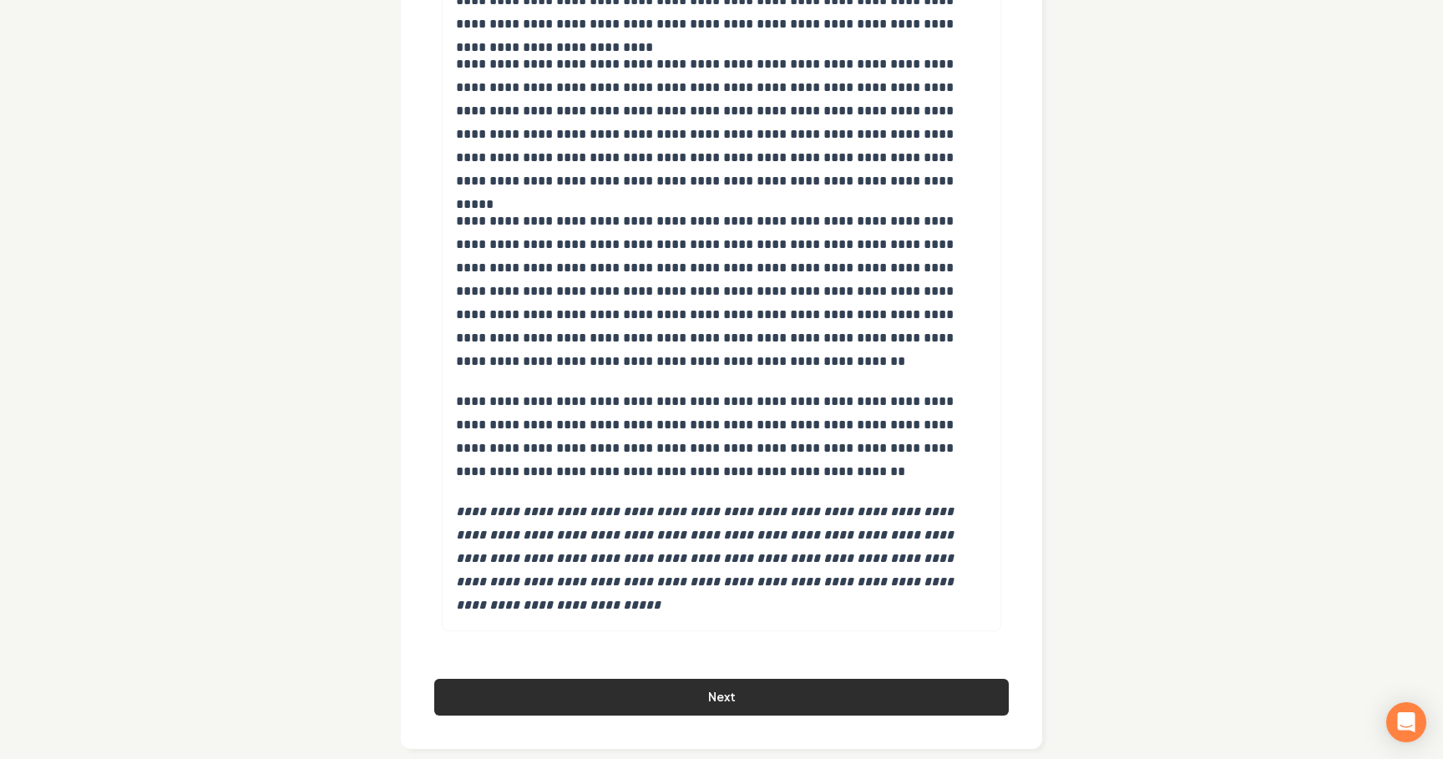
click at [628, 682] on button "Next" at bounding box center [721, 697] width 575 height 37
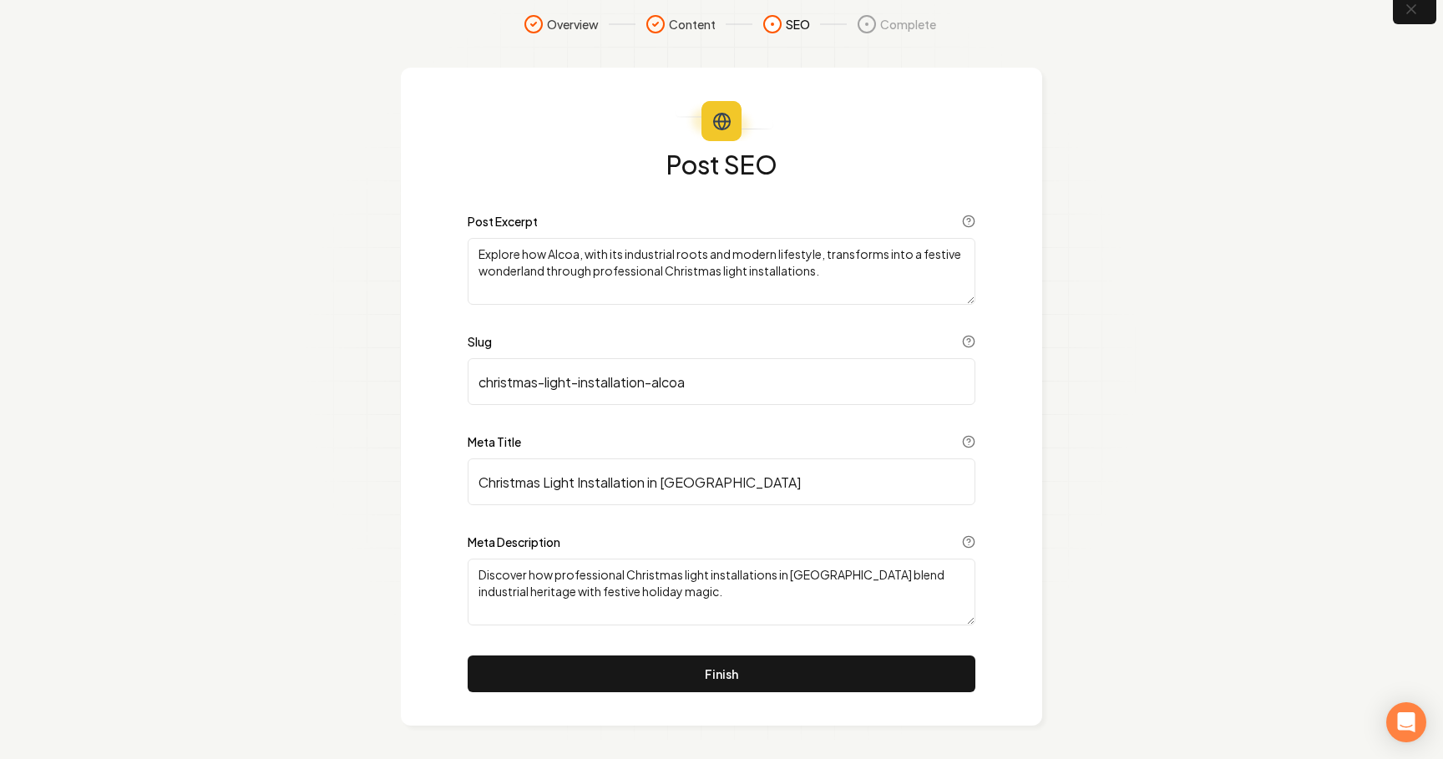
scroll to position [19, 0]
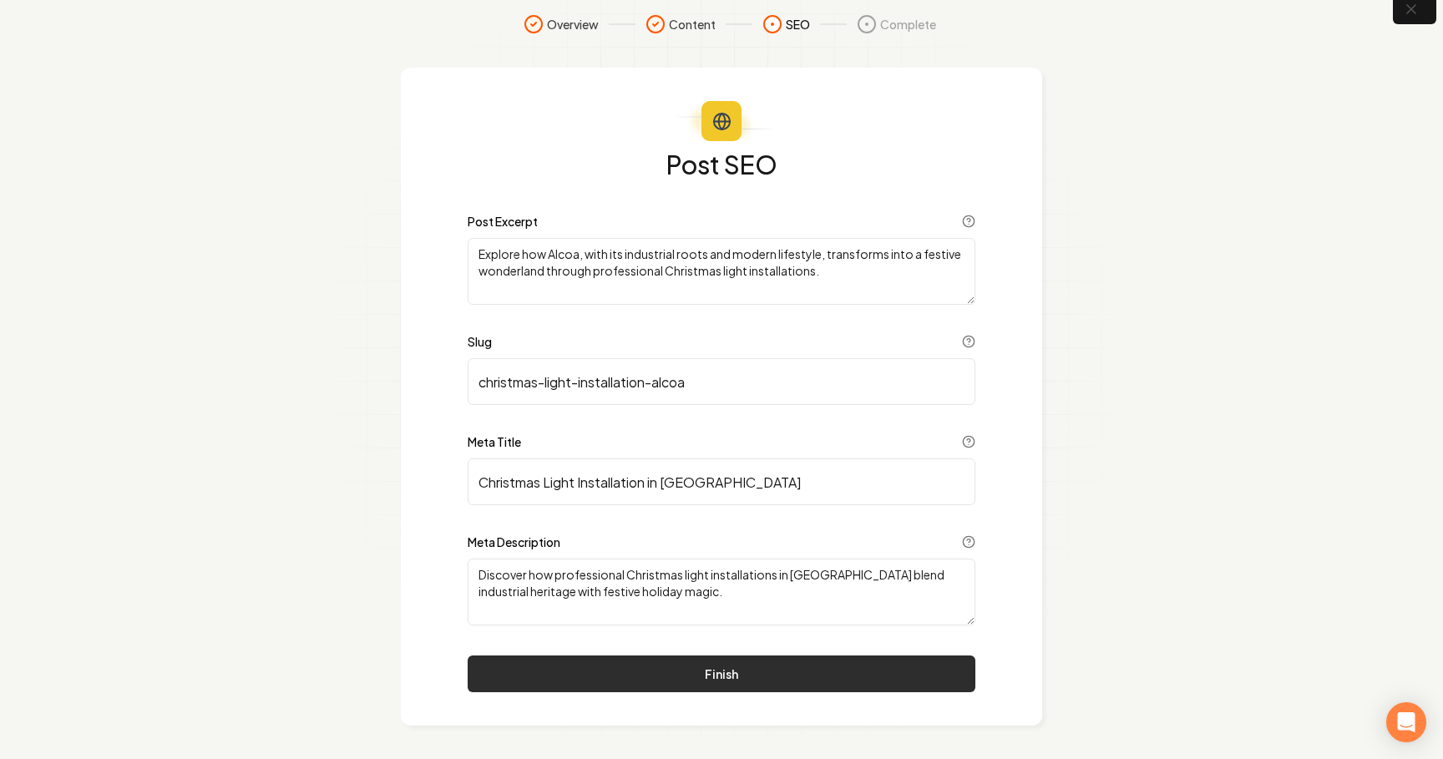
click at [610, 667] on button "Finish" at bounding box center [722, 674] width 508 height 37
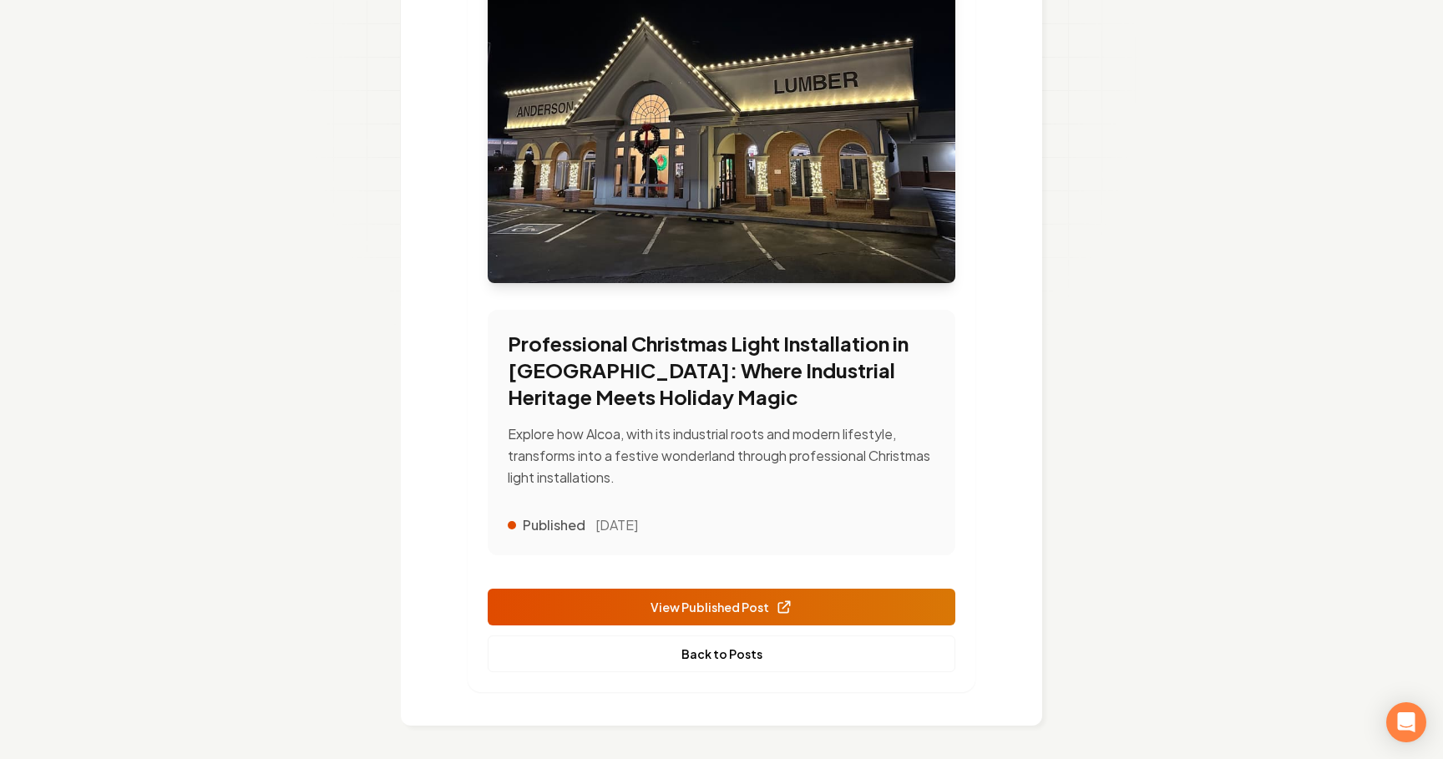
scroll to position [311, 0]
click at [734, 663] on link "Back to Posts" at bounding box center [722, 654] width 468 height 37
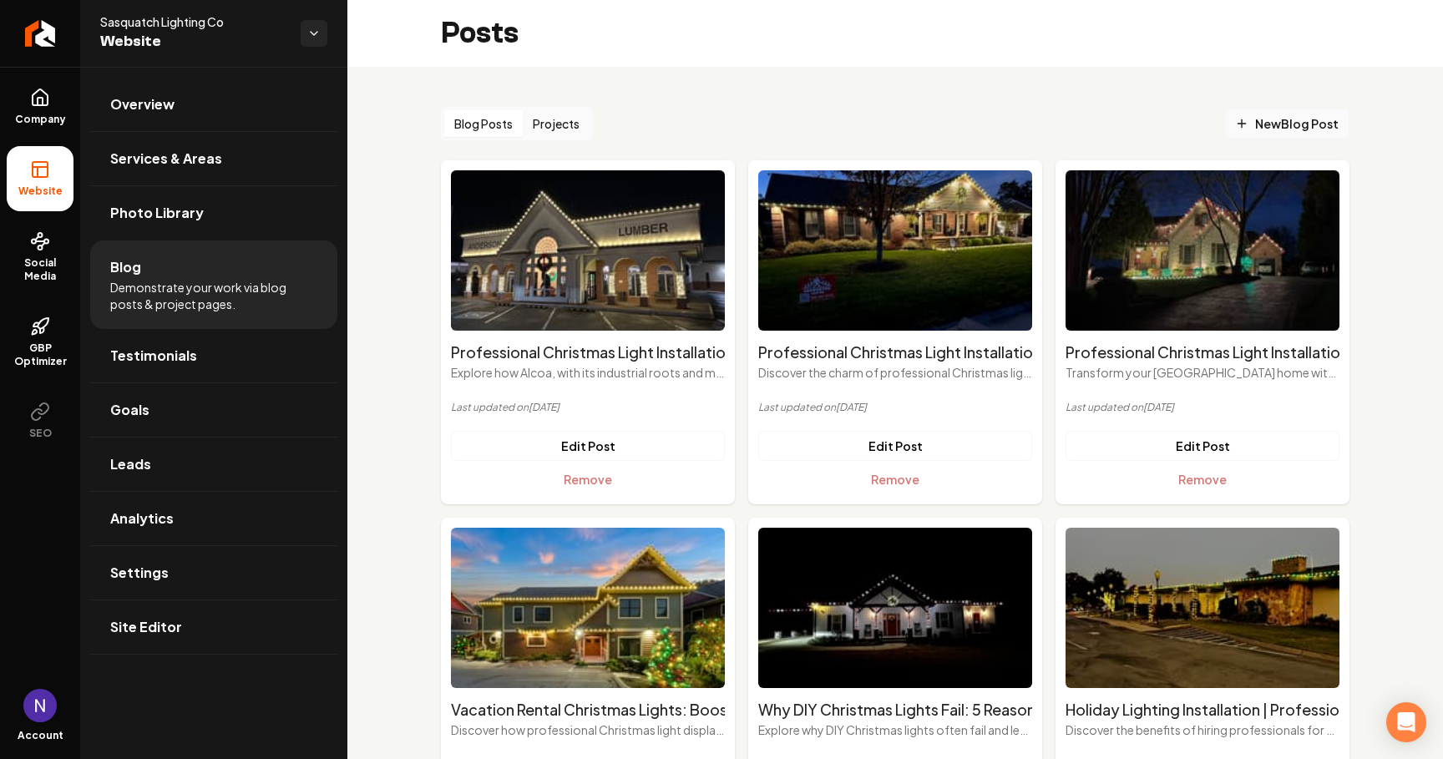
click at [1277, 120] on span "New Blog Post" at bounding box center [1287, 124] width 104 height 18
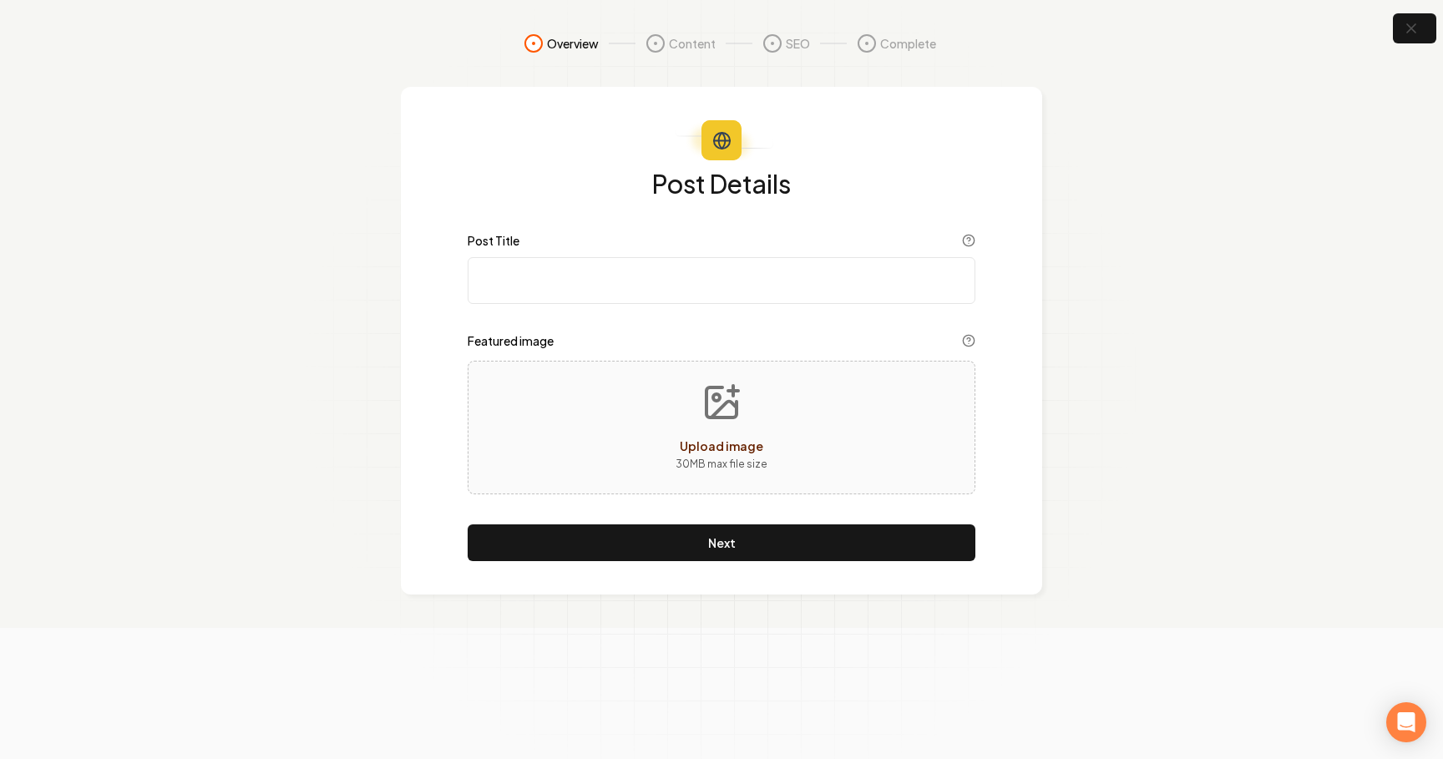
click at [576, 292] on input "Post Title" at bounding box center [722, 280] width 508 height 47
paste input "Professional Christmas Light Installation in Farragut: Luxury Living Meets Holi…"
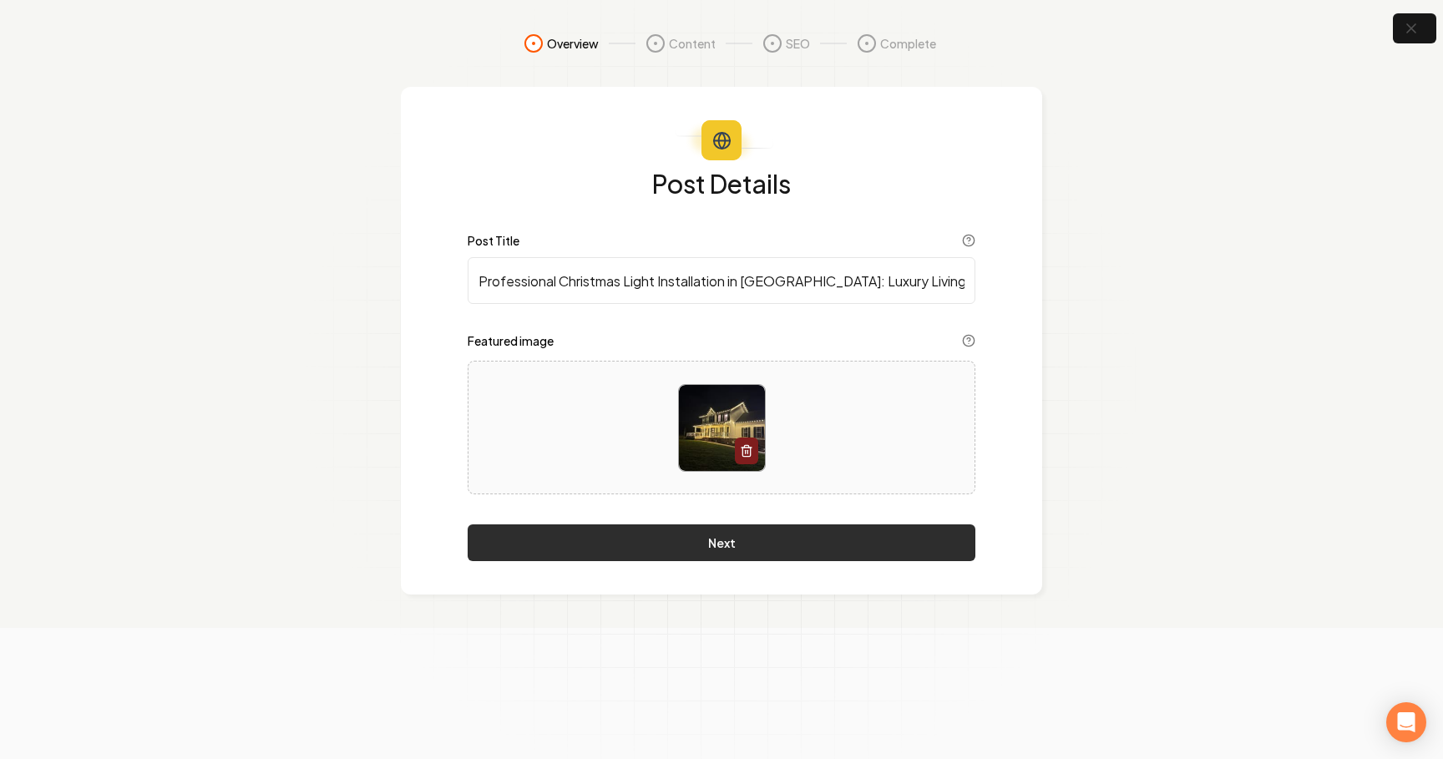
type input "Professional Christmas Light Installation in Farragut: Luxury Living Meets Holi…"
click at [693, 545] on button "Next" at bounding box center [722, 543] width 508 height 37
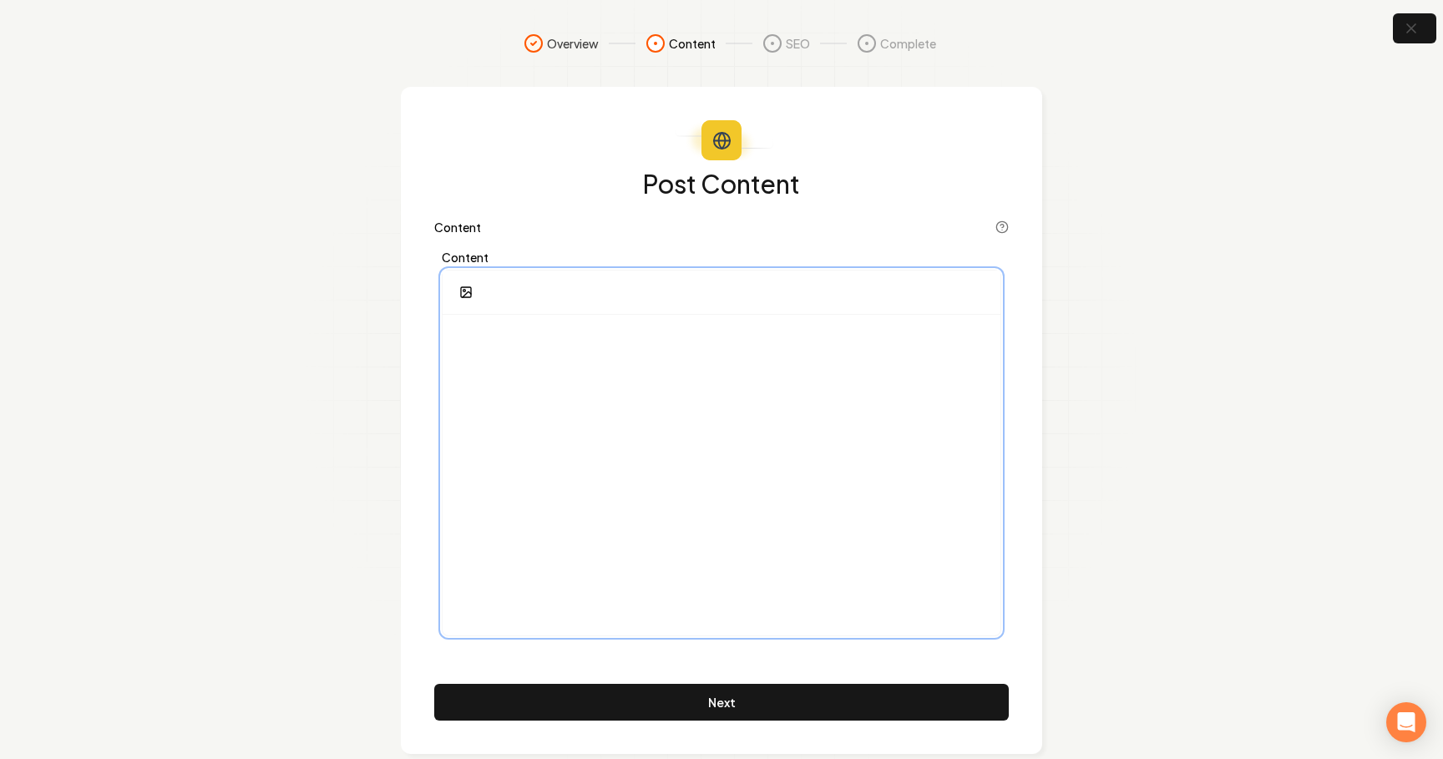
click at [686, 400] on div at bounding box center [722, 475] width 558 height 321
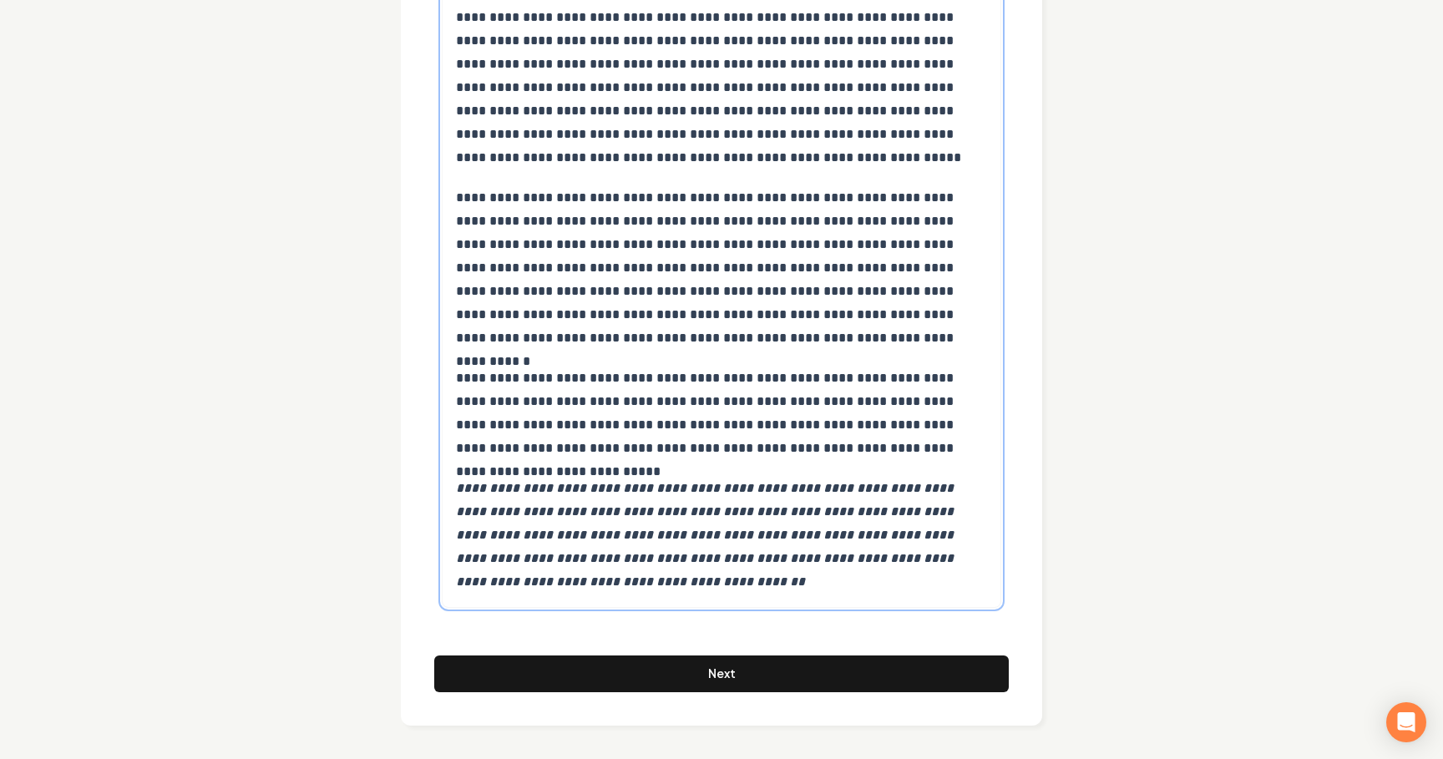
scroll to position [9406, 0]
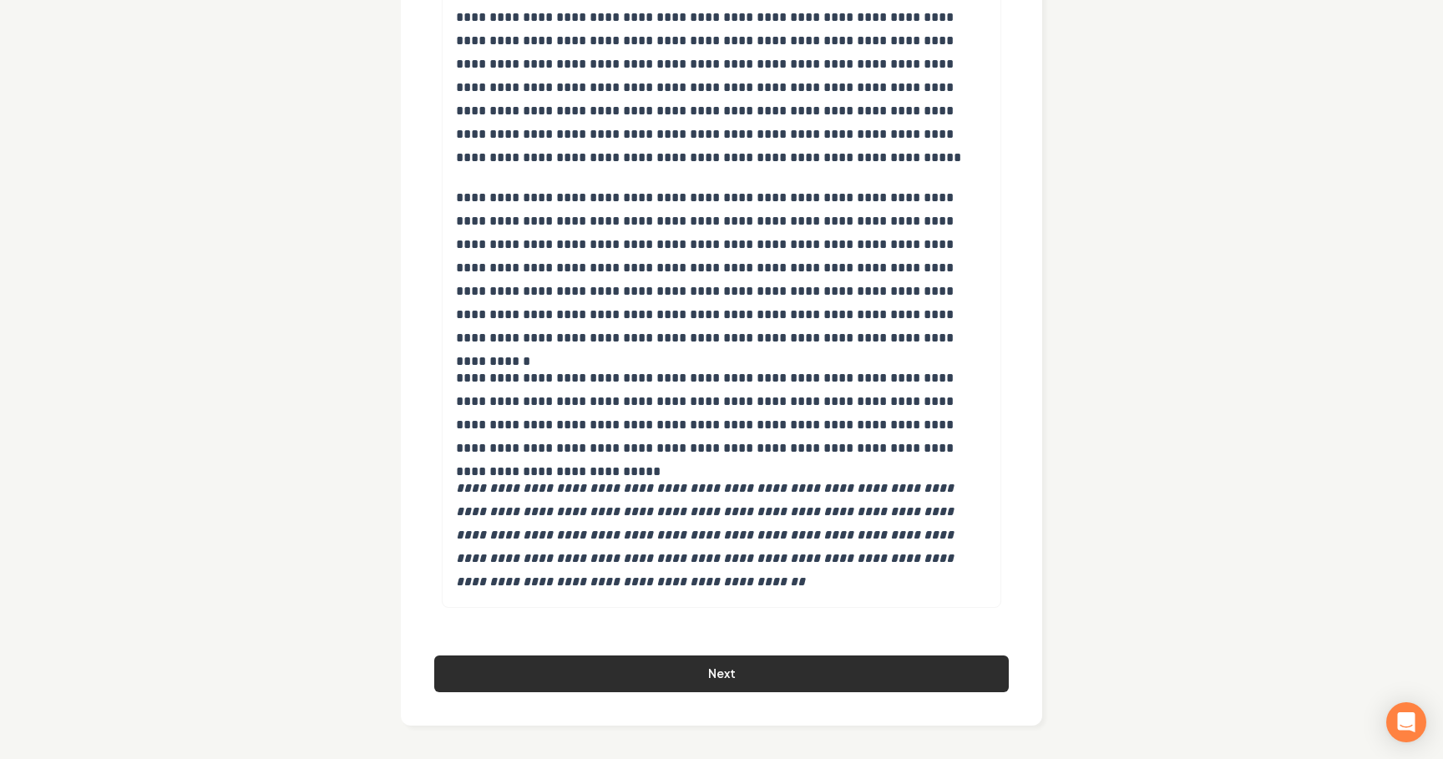
click at [594, 678] on button "Next" at bounding box center [721, 674] width 575 height 37
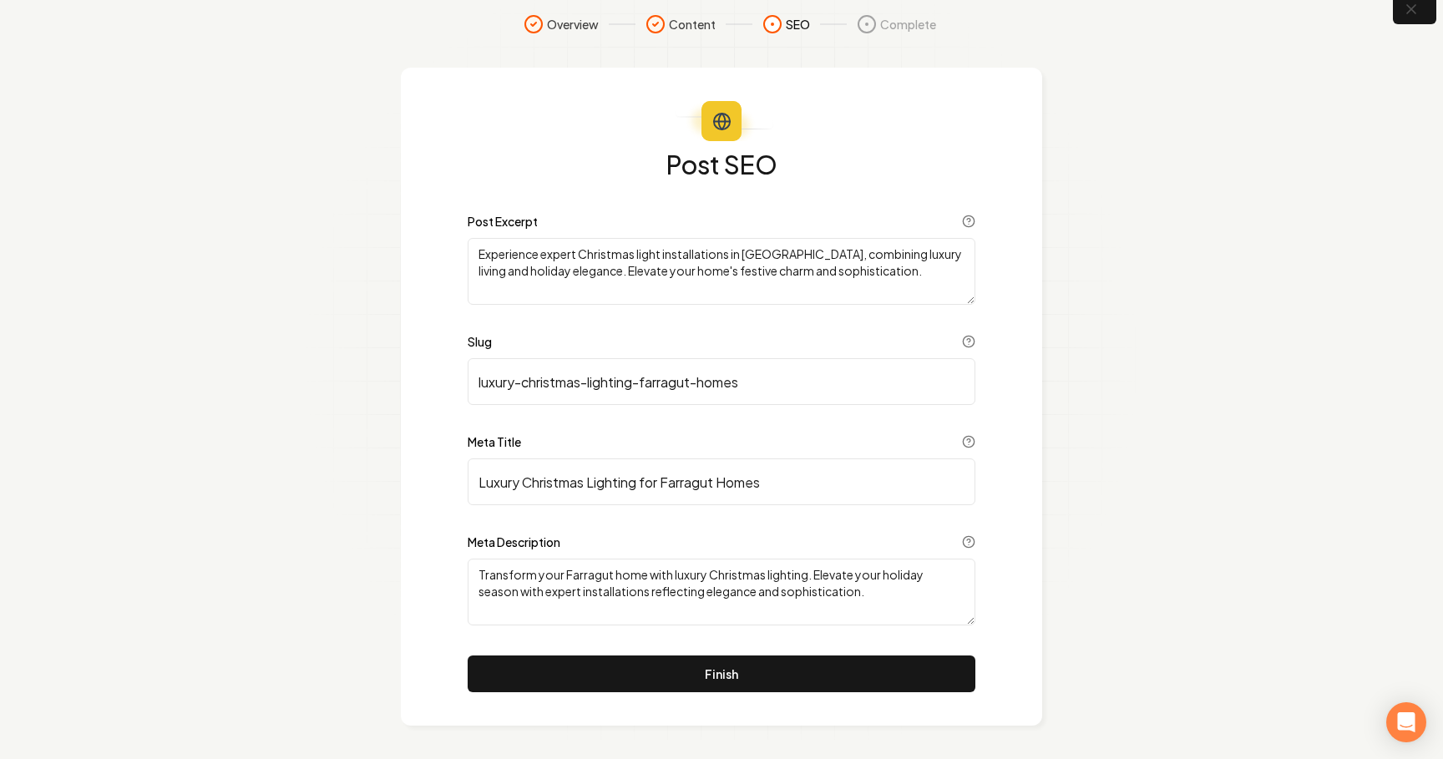
scroll to position [19, 0]
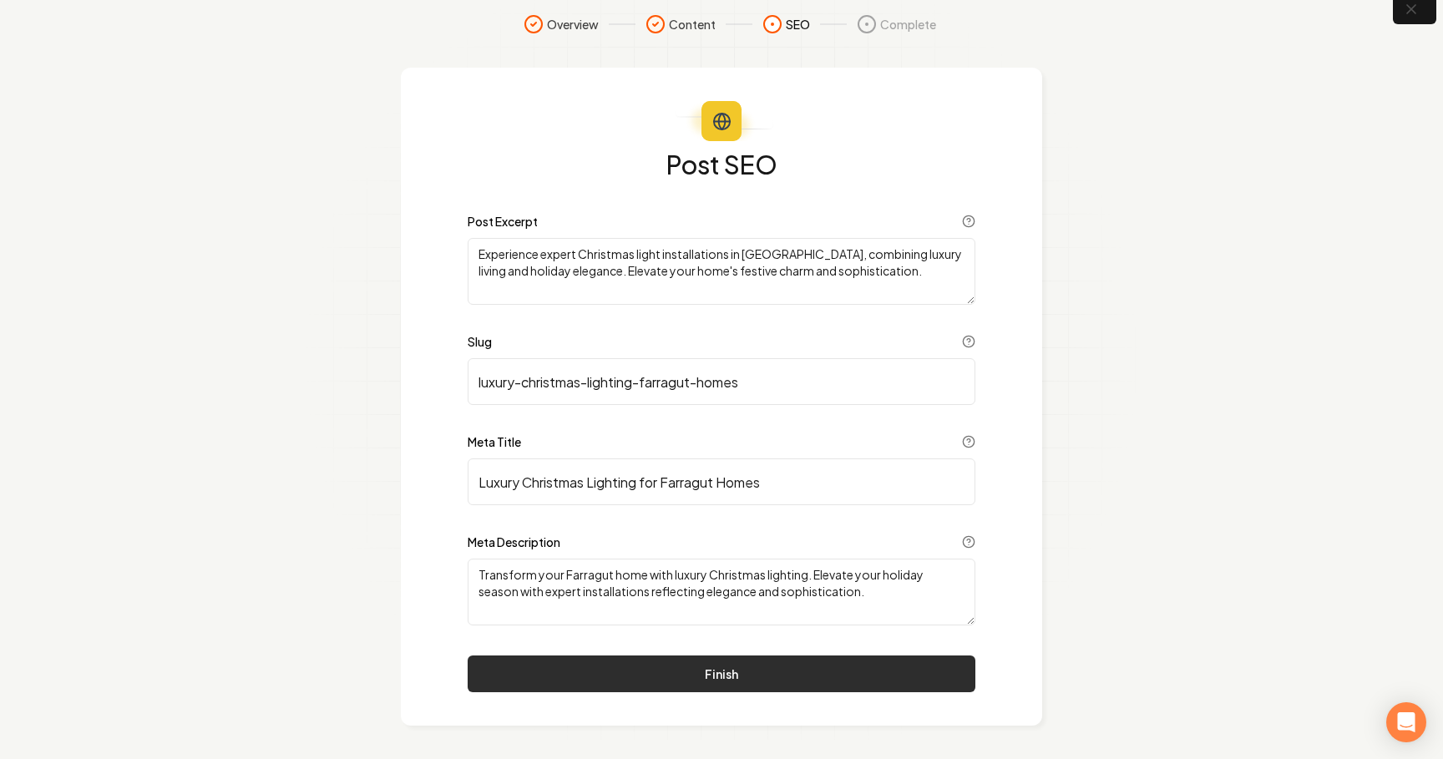
click at [794, 677] on button "Finish" at bounding box center [722, 674] width 508 height 37
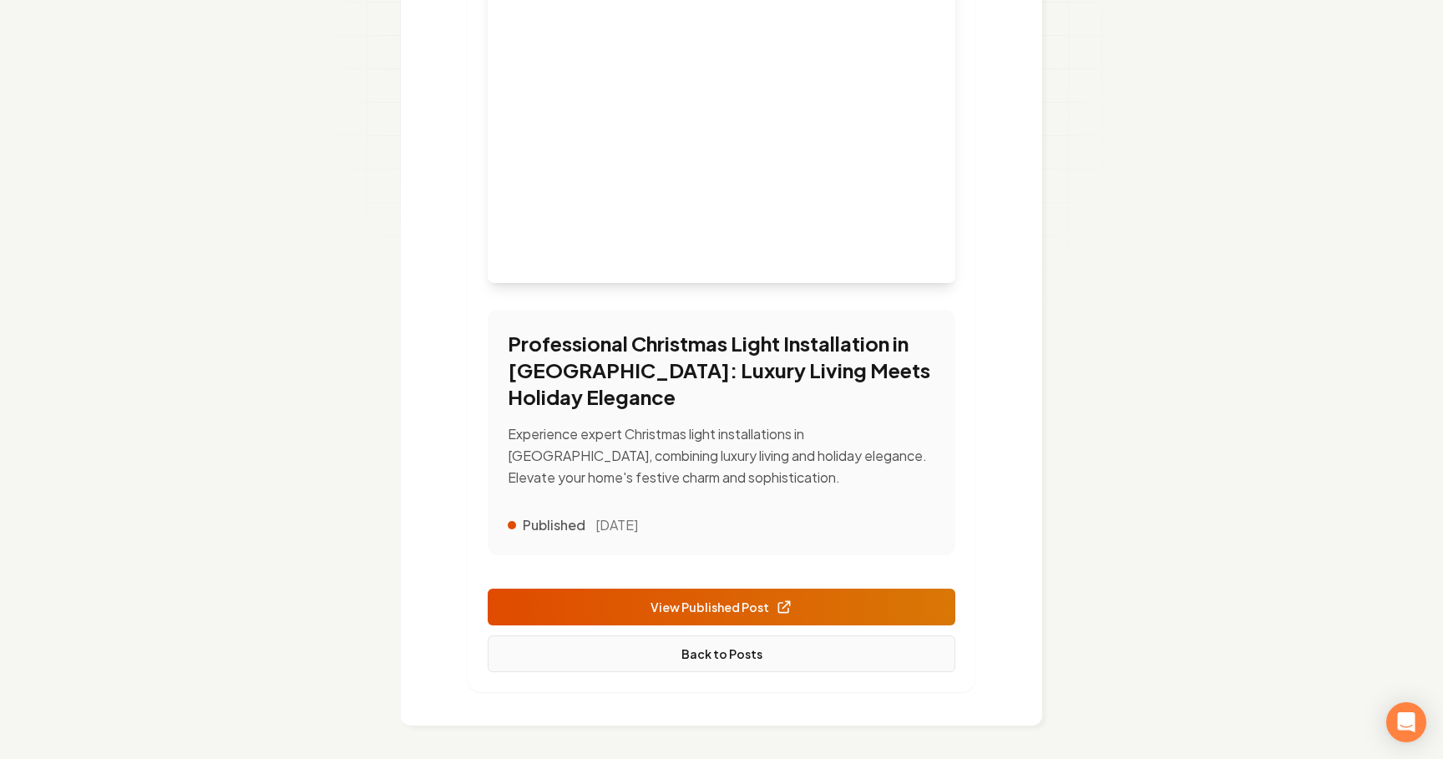
scroll to position [332, 0]
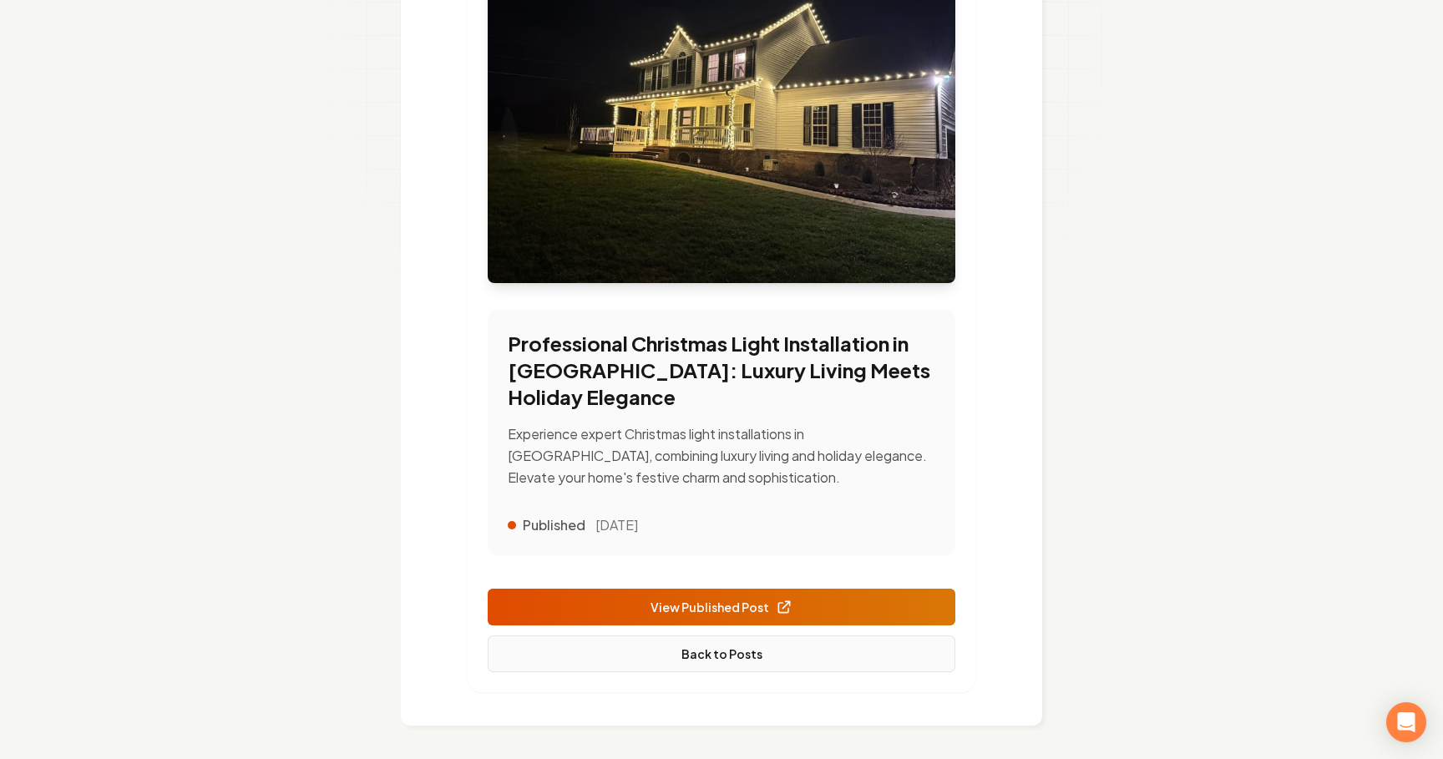
click at [744, 649] on link "Back to Posts" at bounding box center [722, 654] width 468 height 37
